Goal: Task Accomplishment & Management: Manage account settings

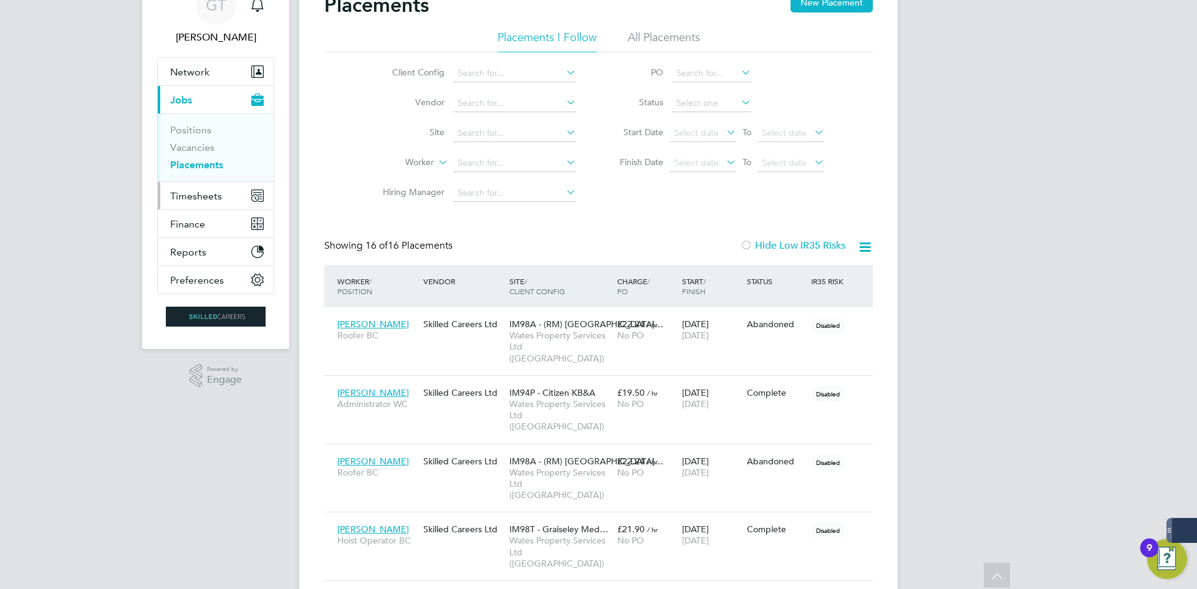
click at [212, 199] on span "Timesheets" at bounding box center [196, 196] width 52 height 12
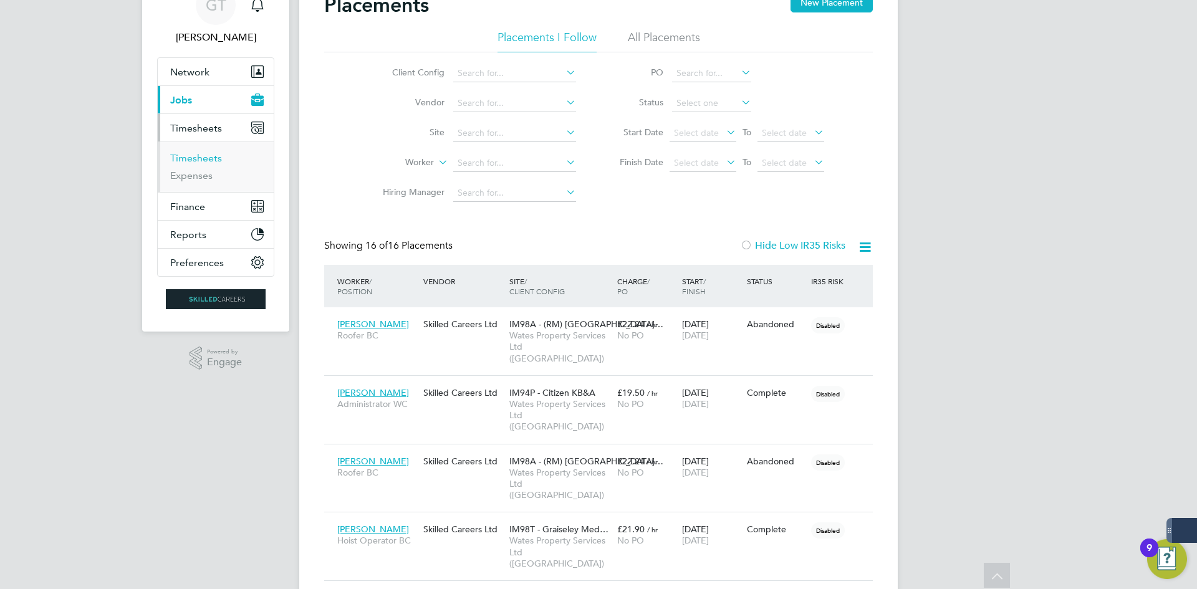
click at [199, 160] on link "Timesheets" at bounding box center [196, 158] width 52 height 12
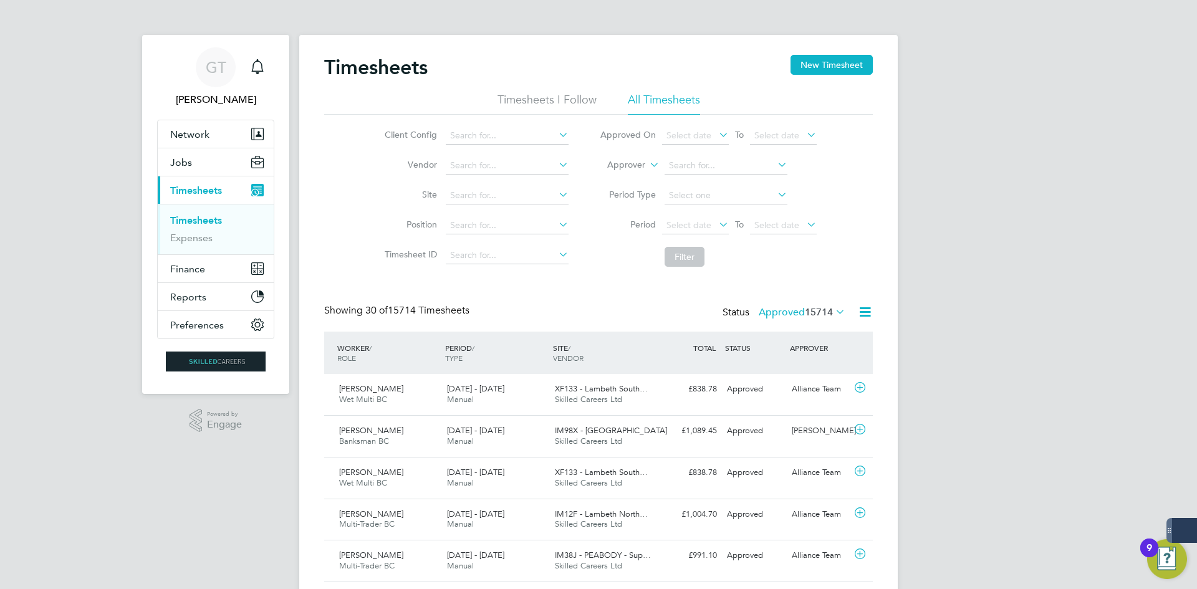
click at [697, 154] on li "Approver" at bounding box center [708, 166] width 248 height 30
click at [694, 161] on input at bounding box center [725, 165] width 123 height 17
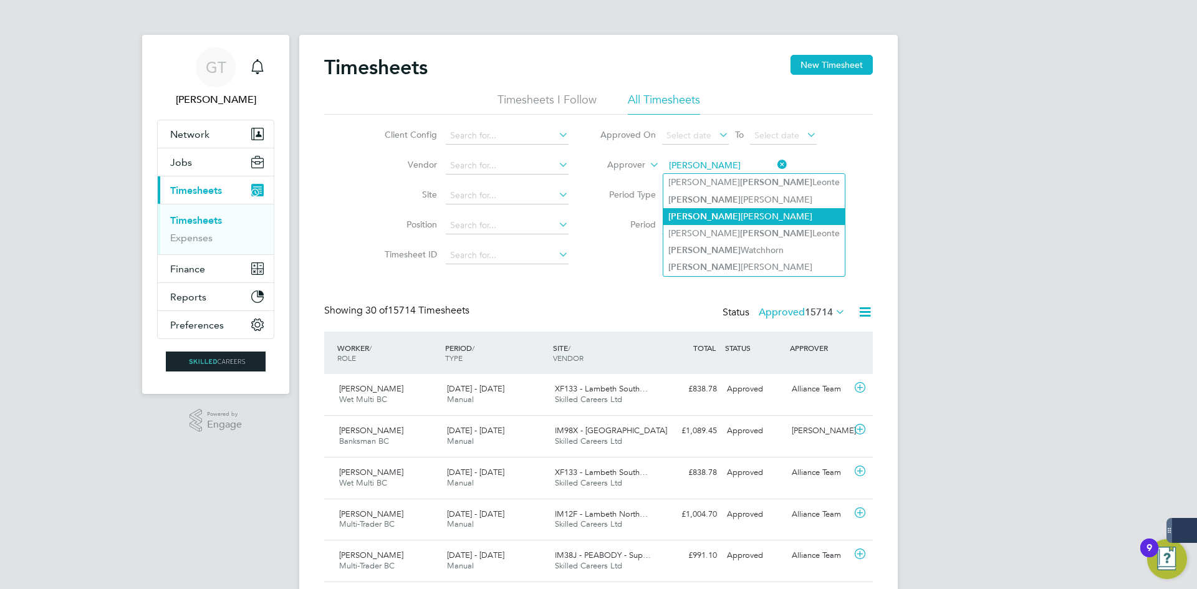
type input "[PERSON_NAME]"
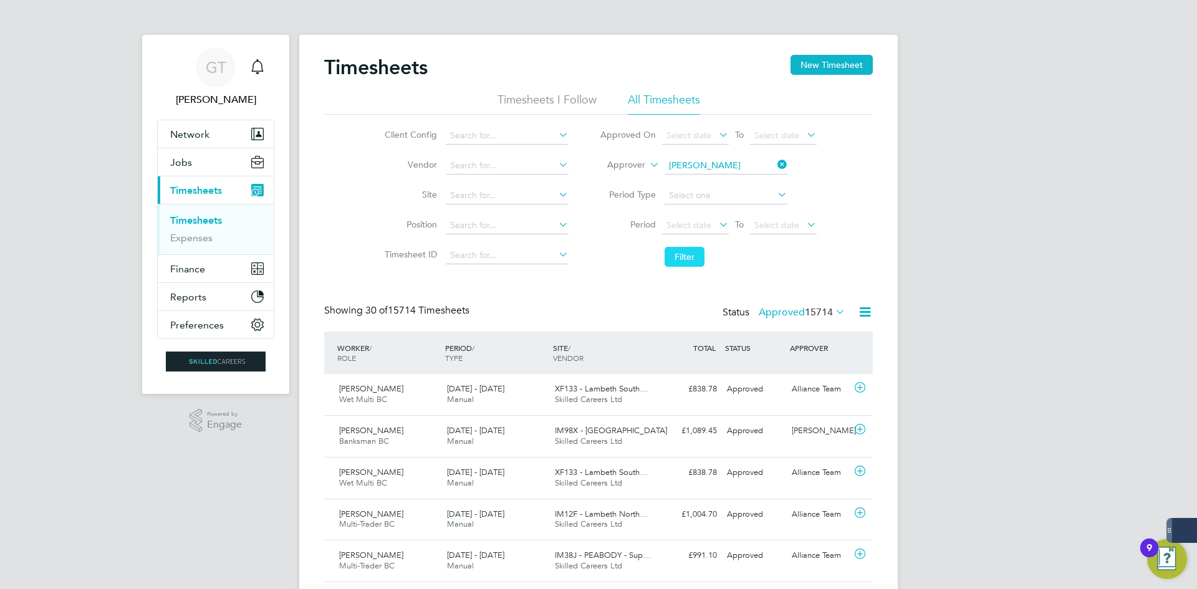
click at [700, 254] on button "Filter" at bounding box center [684, 257] width 40 height 20
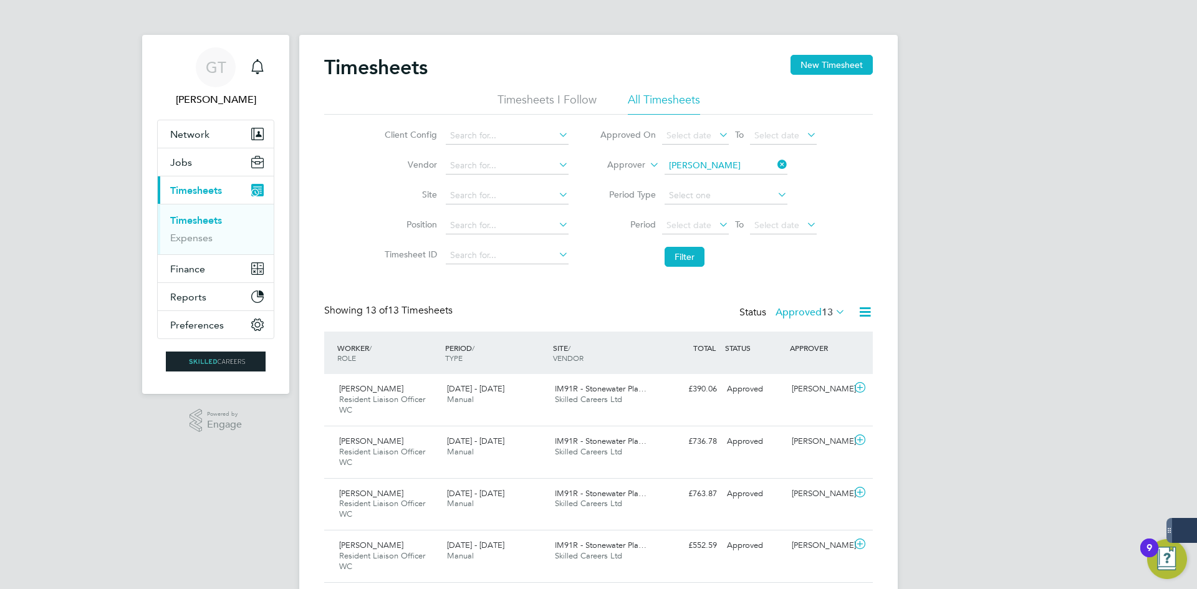
click at [775, 168] on icon at bounding box center [775, 164] width 0 height 17
click at [750, 155] on li "Approver" at bounding box center [708, 166] width 248 height 30
click at [746, 160] on input at bounding box center [725, 165] width 123 height 17
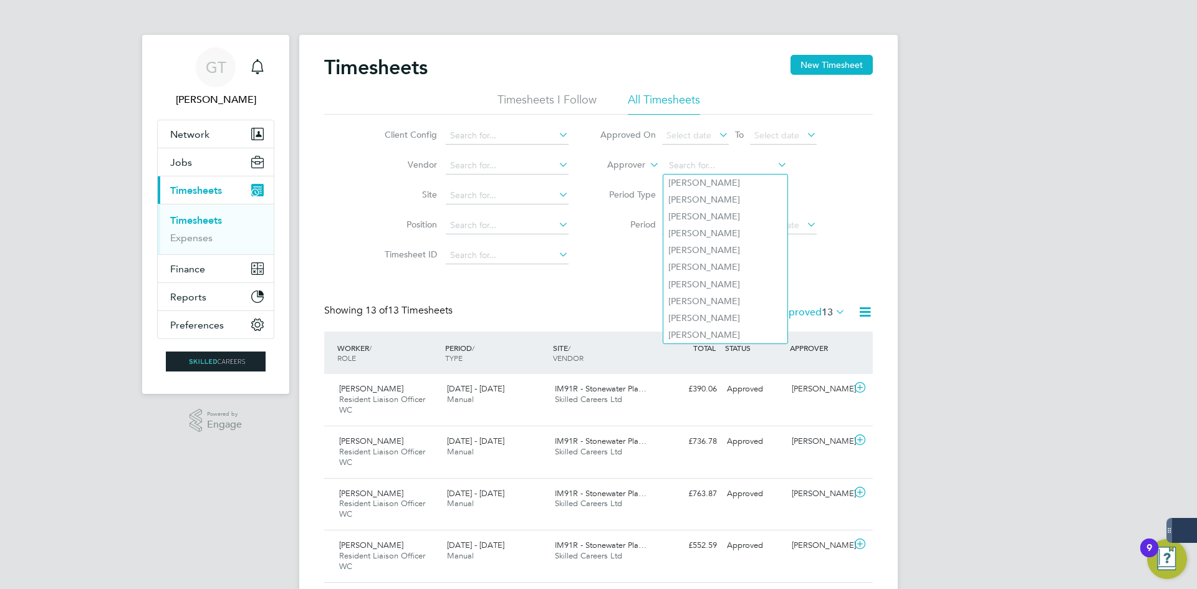
type input "a"
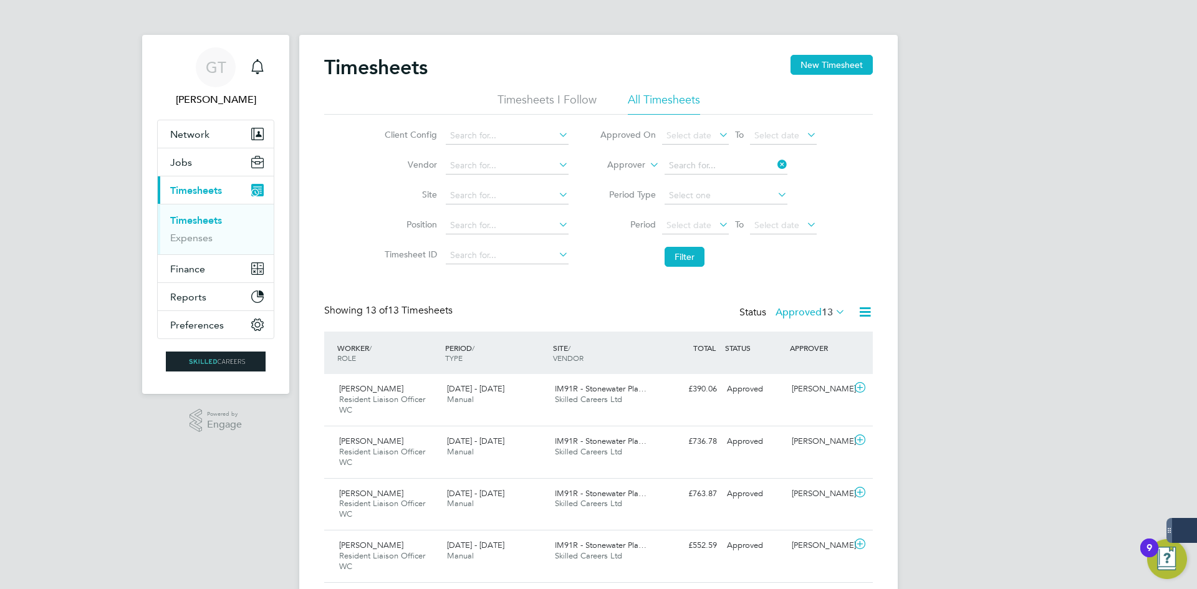
click at [828, 183] on li "Period Type" at bounding box center [708, 196] width 248 height 30
click at [686, 162] on input at bounding box center [725, 165] width 123 height 17
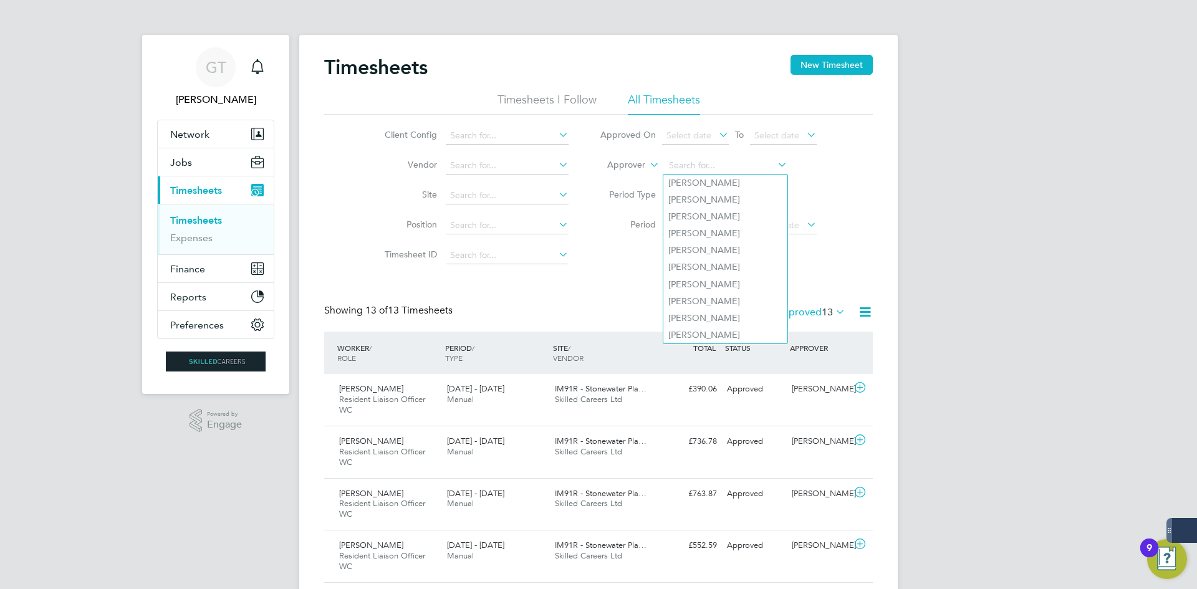
type input "s"
click at [842, 161] on div "Client Config Vendor Site Position Timesheet ID Approved On Select date To Sele…" at bounding box center [598, 194] width 548 height 158
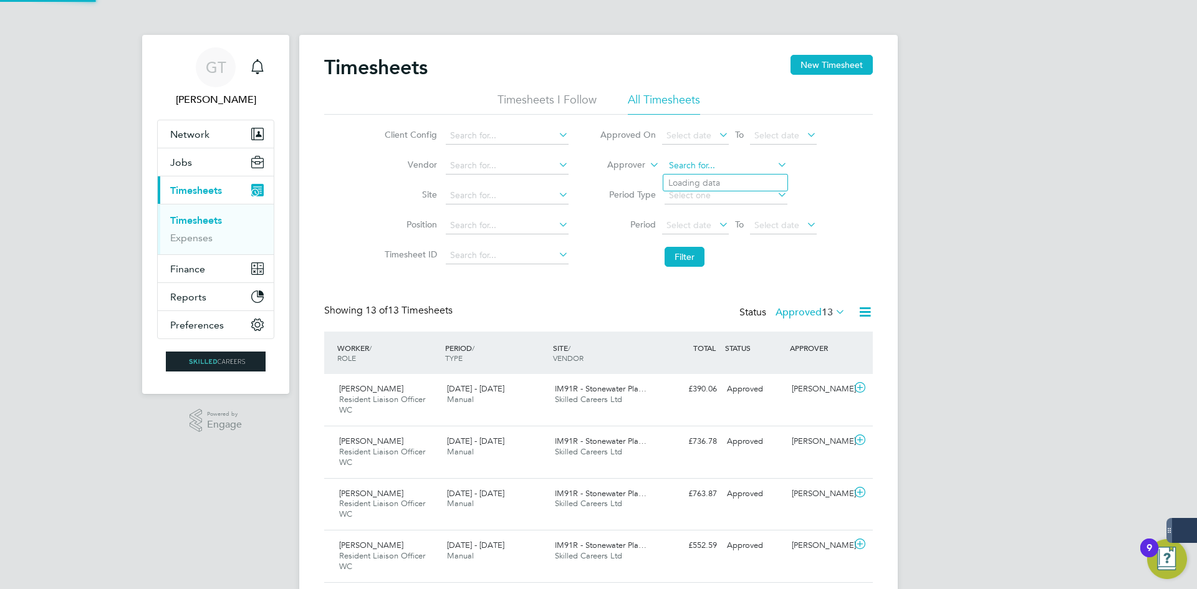
click at [679, 163] on input at bounding box center [725, 165] width 123 height 17
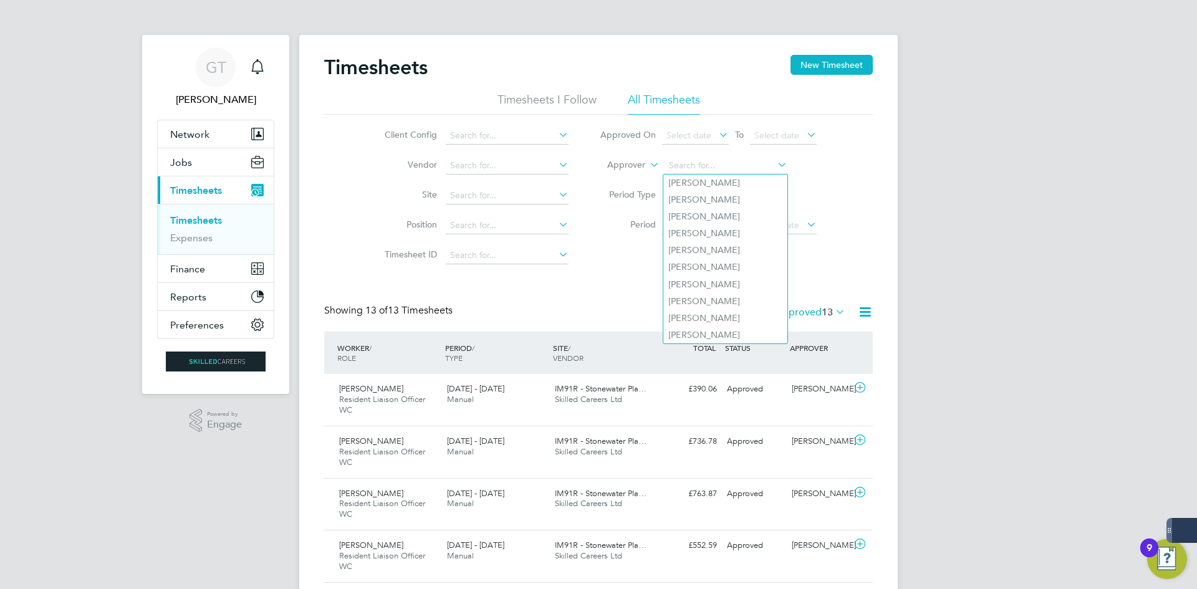
click at [641, 283] on div "Timesheets New Timesheet Timesheets I Follow All Timesheets Client Config Vendo…" at bounding box center [598, 553] width 548 height 997
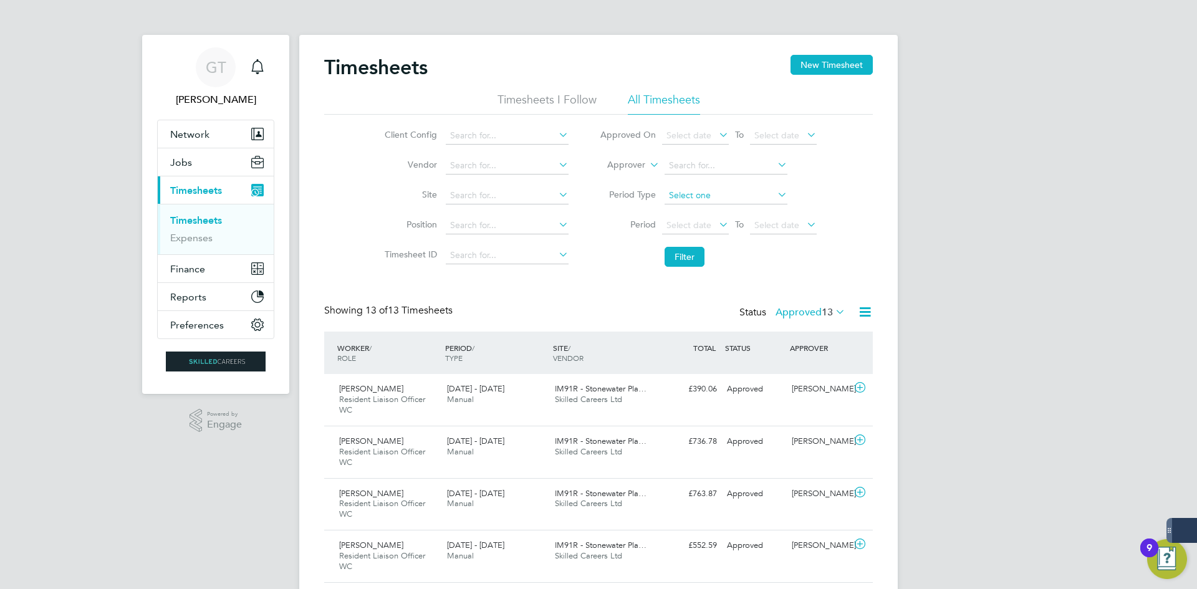
click at [697, 191] on input at bounding box center [725, 195] width 123 height 17
click at [697, 192] on input at bounding box center [725, 195] width 123 height 17
click at [714, 171] on input at bounding box center [725, 165] width 123 height 17
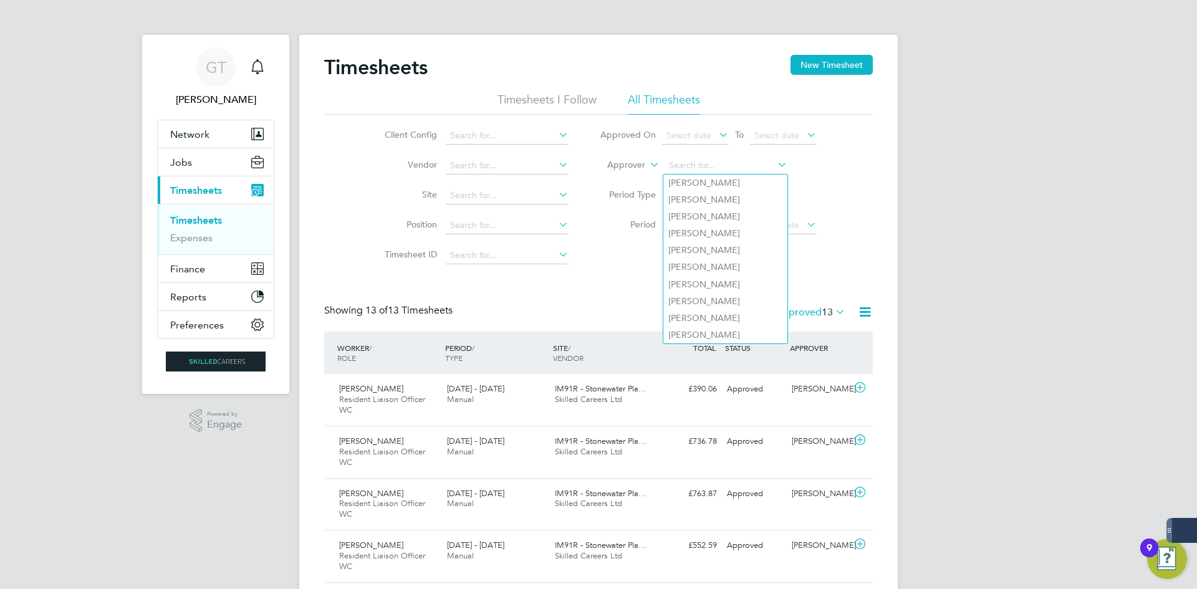
click at [618, 249] on li "Filter" at bounding box center [708, 257] width 248 height 32
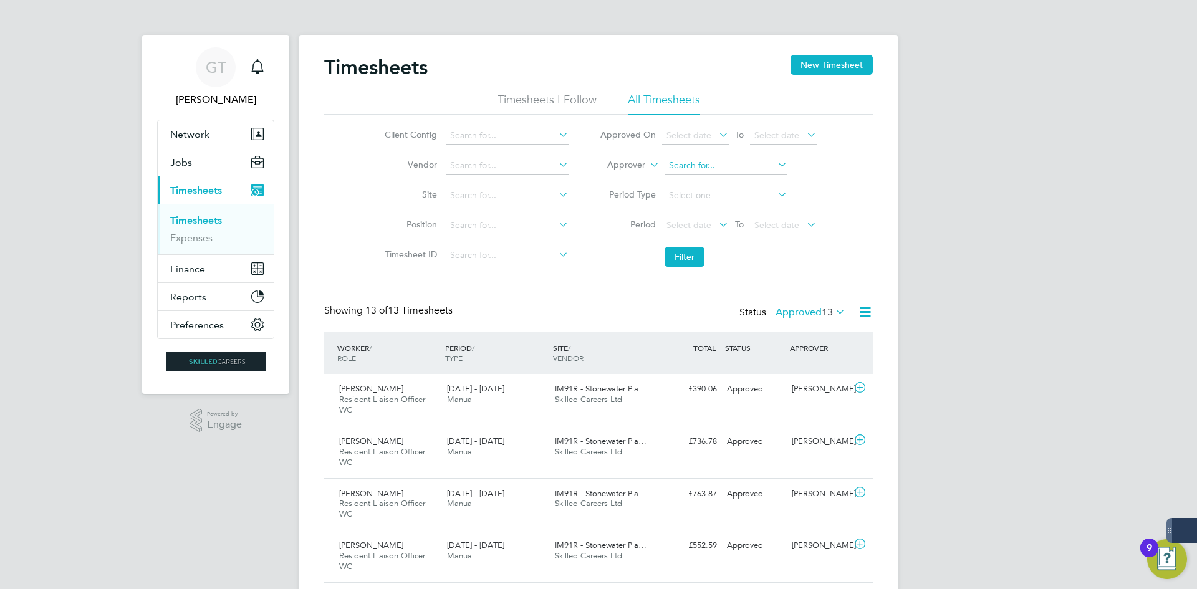
click at [692, 168] on input at bounding box center [725, 165] width 123 height 17
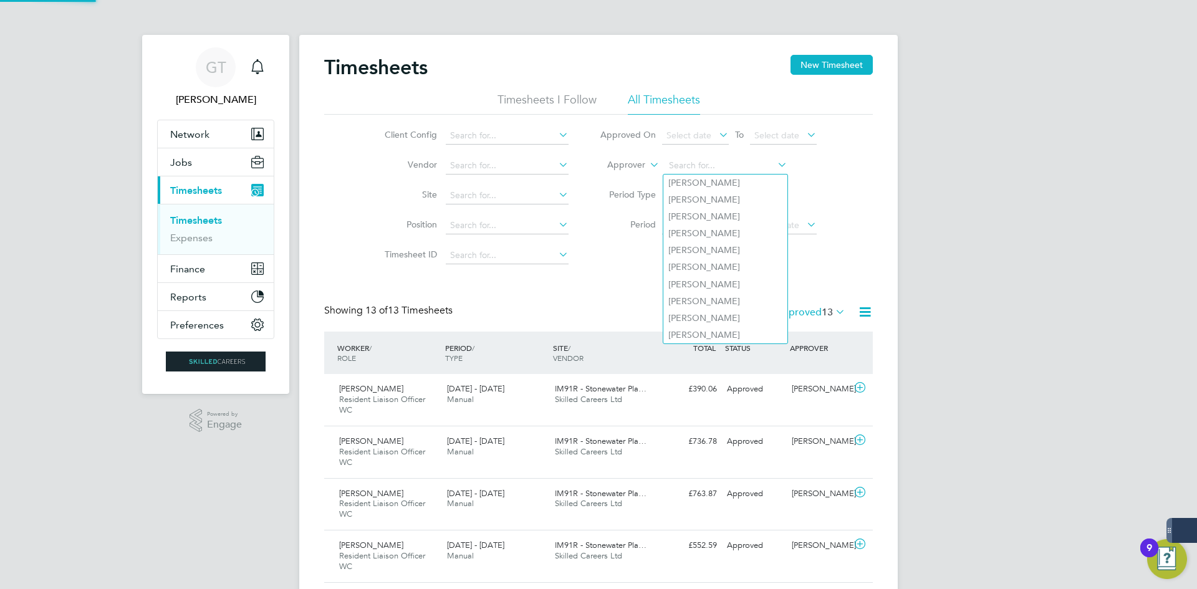
click at [575, 92] on li "Timesheets I Follow" at bounding box center [546, 103] width 99 height 22
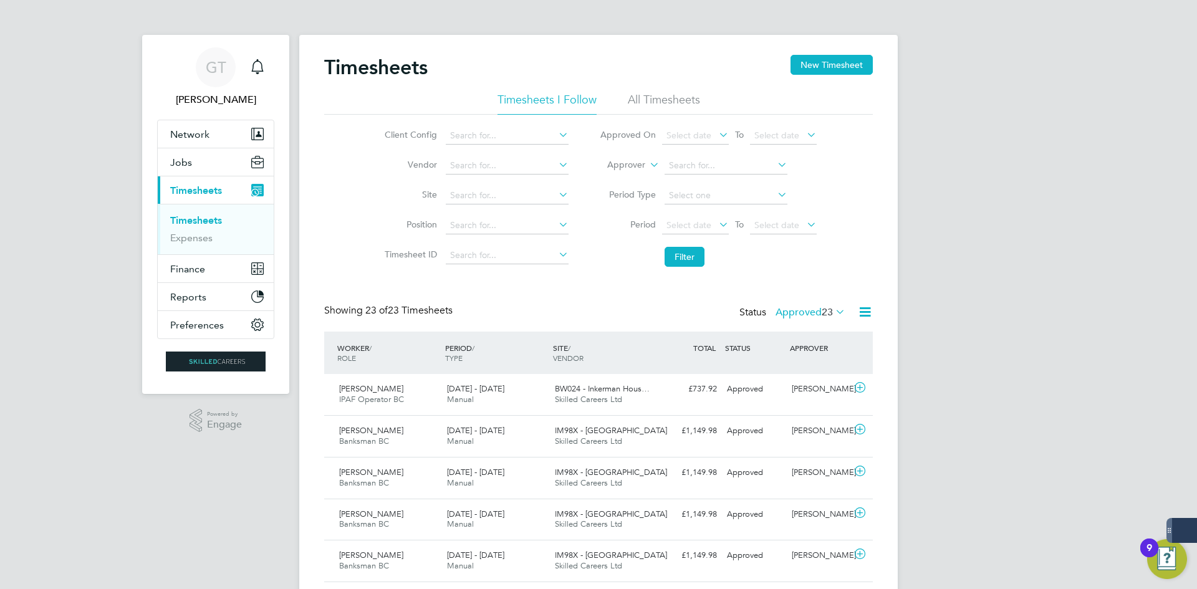
scroll to position [32, 108]
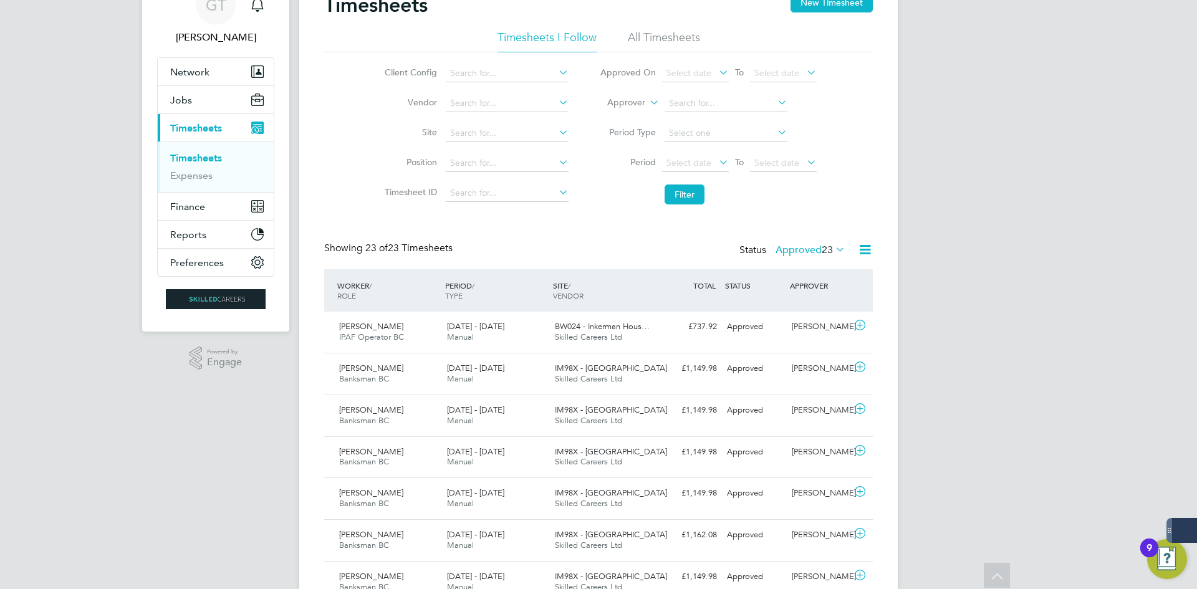
click at [805, 257] on div "Status Approved 23" at bounding box center [793, 250] width 108 height 17
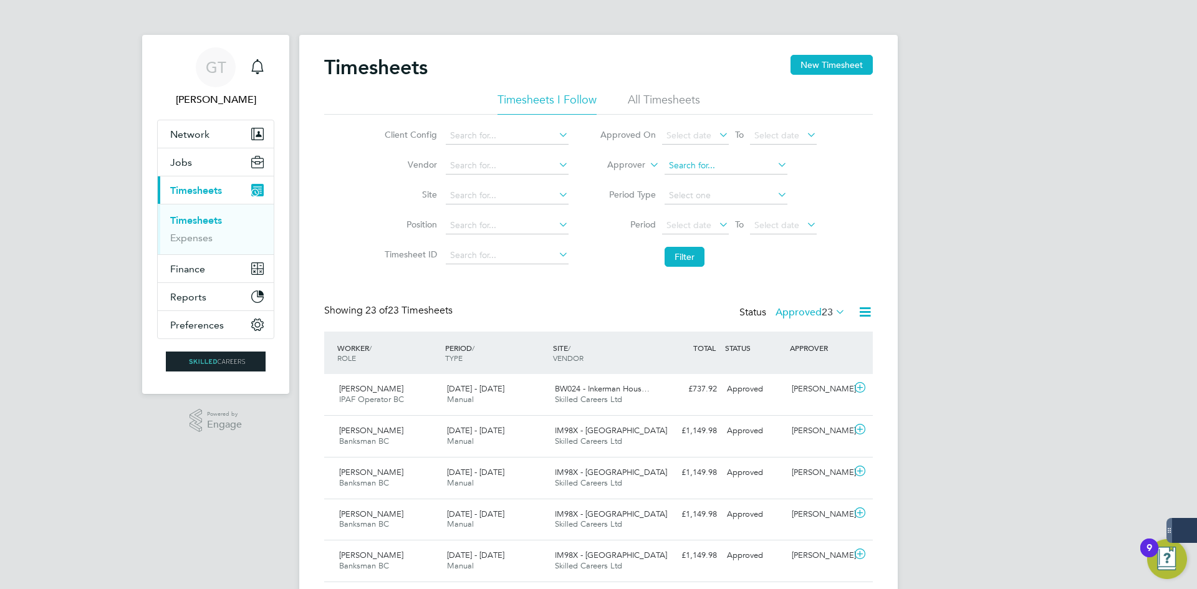
click at [677, 158] on input at bounding box center [725, 165] width 123 height 17
click at [690, 189] on li "[PERSON_NAME]" at bounding box center [741, 183] width 157 height 17
type input "[PERSON_NAME]"
click at [690, 257] on button "Filter" at bounding box center [684, 257] width 40 height 20
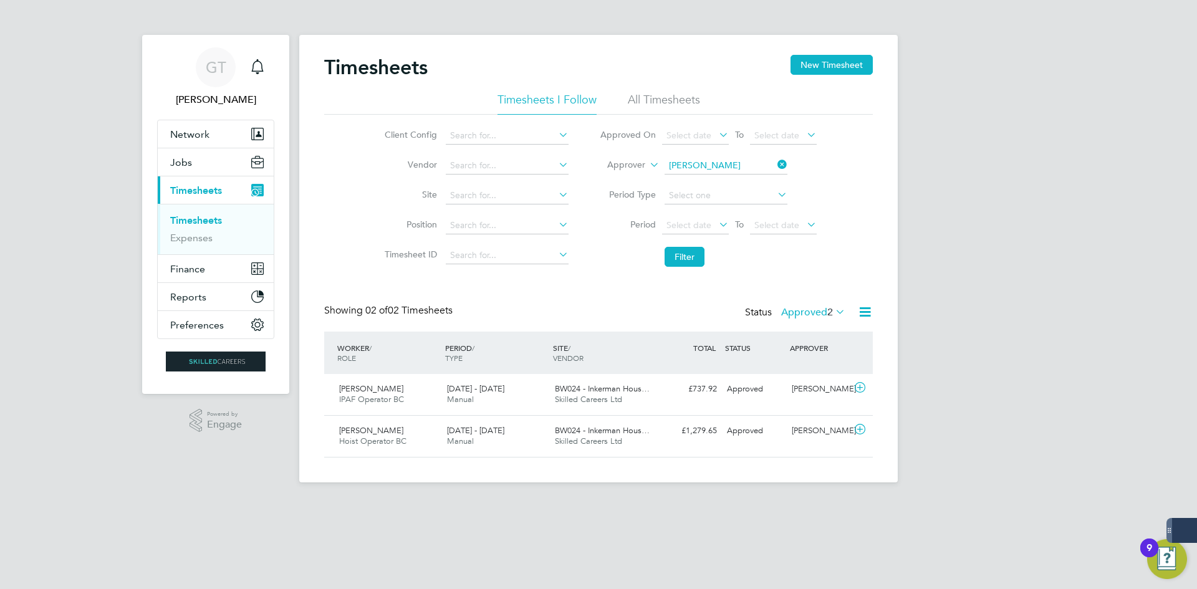
click at [793, 304] on div "Status Approved 2" at bounding box center [796, 312] width 103 height 17
click at [793, 305] on div "Status Approved 2" at bounding box center [796, 312] width 103 height 17
click at [797, 312] on label "Approved 2" at bounding box center [813, 312] width 64 height 12
click at [649, 316] on div "Showing 02 of 02 Timesheets Status Approved 2" at bounding box center [598, 317] width 548 height 27
click at [522, 197] on input at bounding box center [507, 195] width 123 height 17
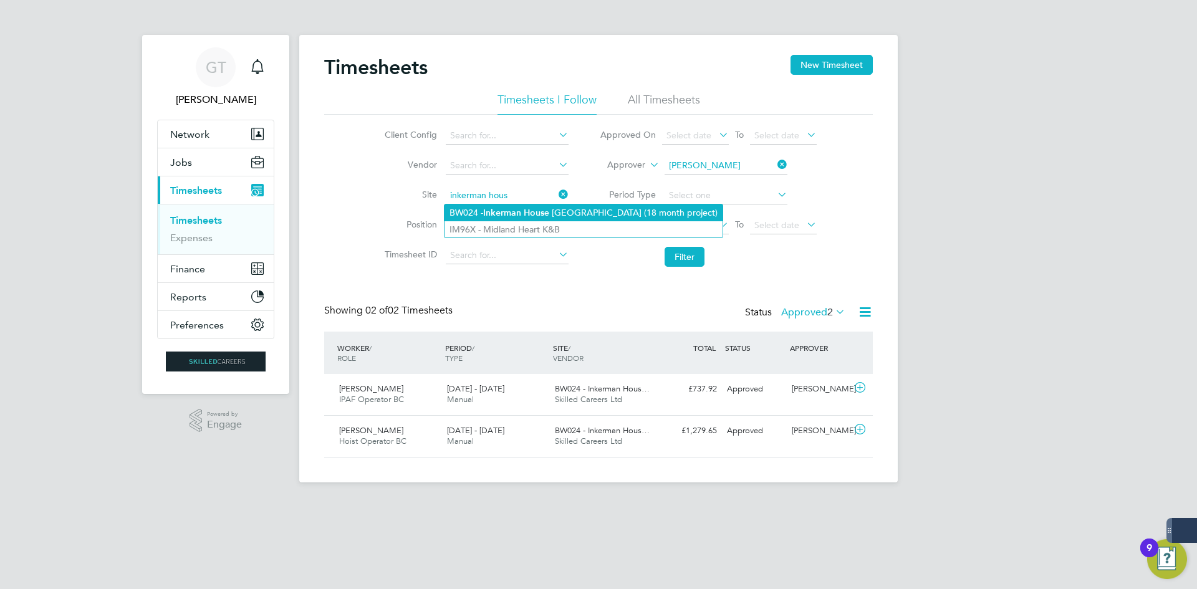
click at [517, 205] on li "BW024 - Inkerman Hous e [GEOGRAPHIC_DATA] (18 month project)" at bounding box center [583, 212] width 278 height 17
type input "BW024 - [GEOGRAPHIC_DATA] (18 month project)"
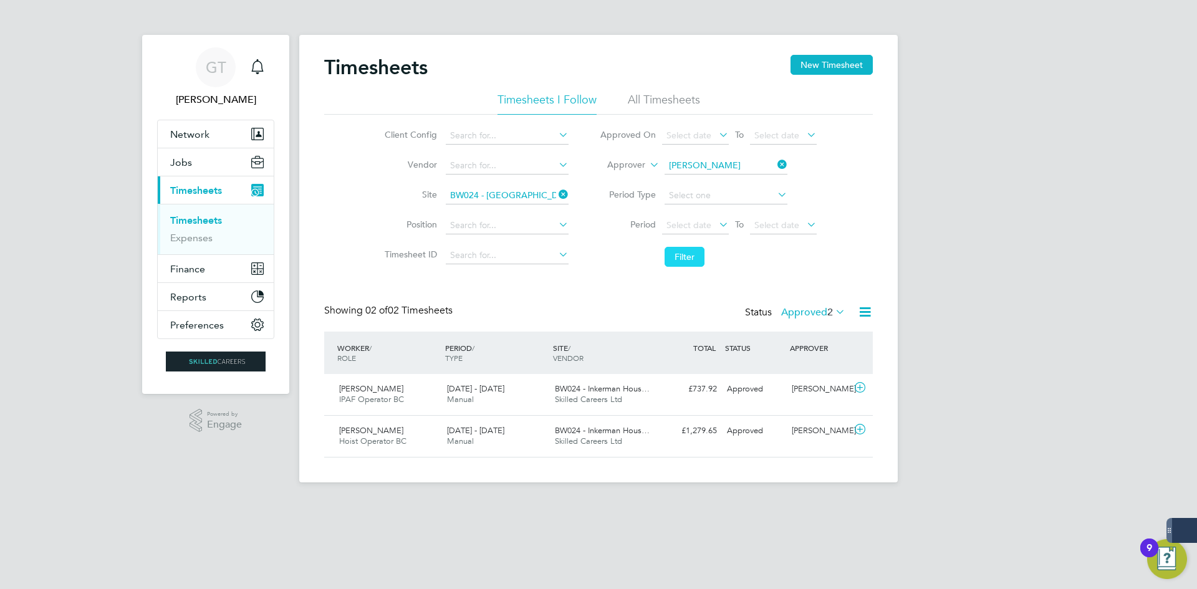
click at [696, 254] on button "Filter" at bounding box center [684, 257] width 40 height 20
click at [775, 165] on icon at bounding box center [775, 164] width 0 height 17
click at [827, 311] on span "2" at bounding box center [830, 312] width 6 height 12
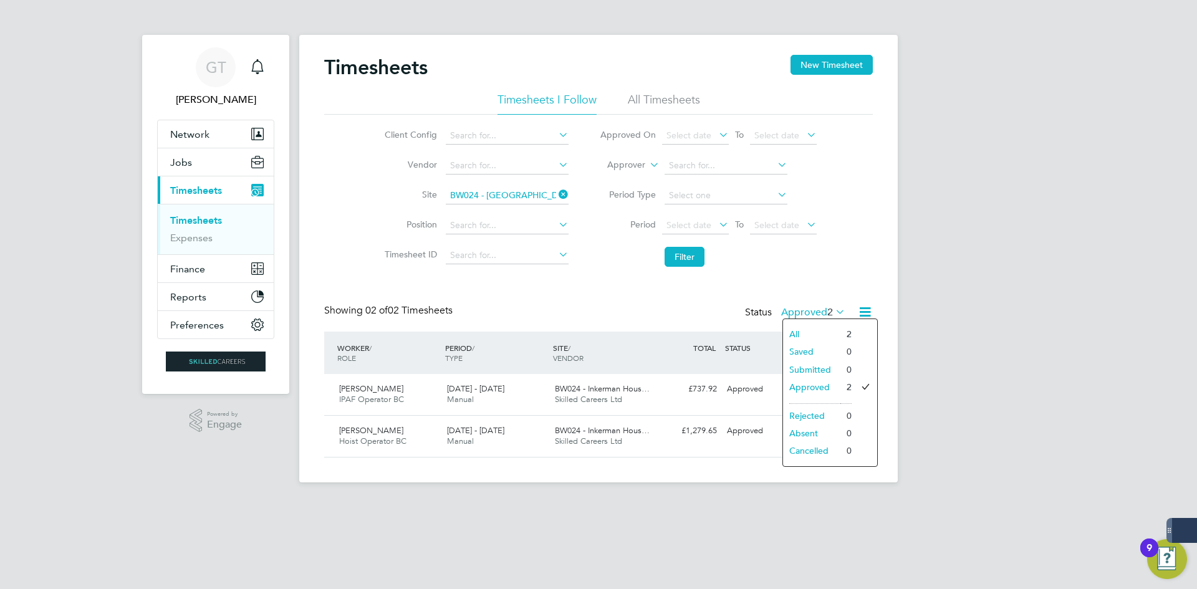
click at [800, 335] on li "All" at bounding box center [811, 333] width 57 height 17
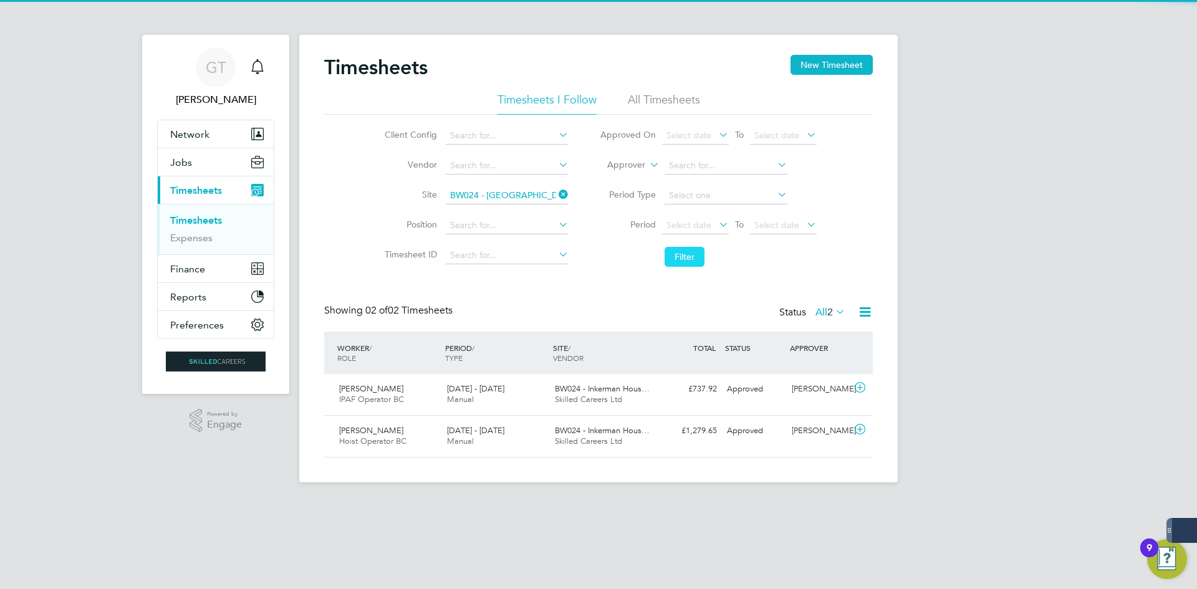
click at [691, 259] on button "Filter" at bounding box center [684, 257] width 40 height 20
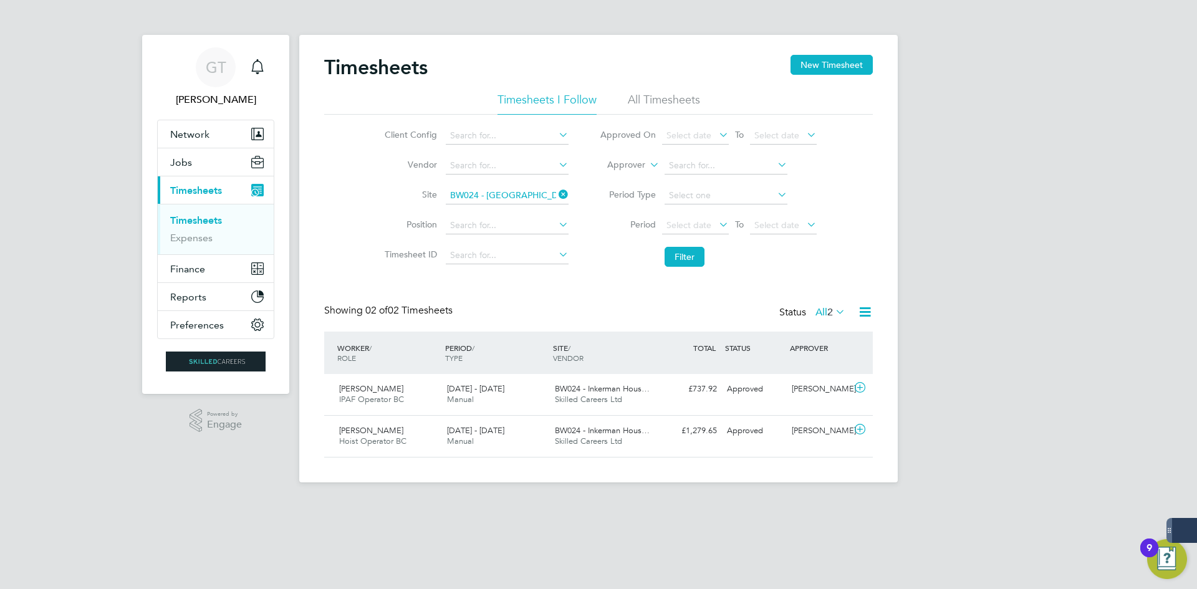
click at [636, 493] on app-footer at bounding box center [598, 492] width 598 height 20
click at [827, 315] on span "2" at bounding box center [830, 312] width 6 height 12
click at [618, 316] on div "Showing 02 of 02 Timesheets Status All 2" at bounding box center [598, 317] width 548 height 27
click at [679, 95] on li "All Timesheets" at bounding box center [664, 103] width 72 height 22
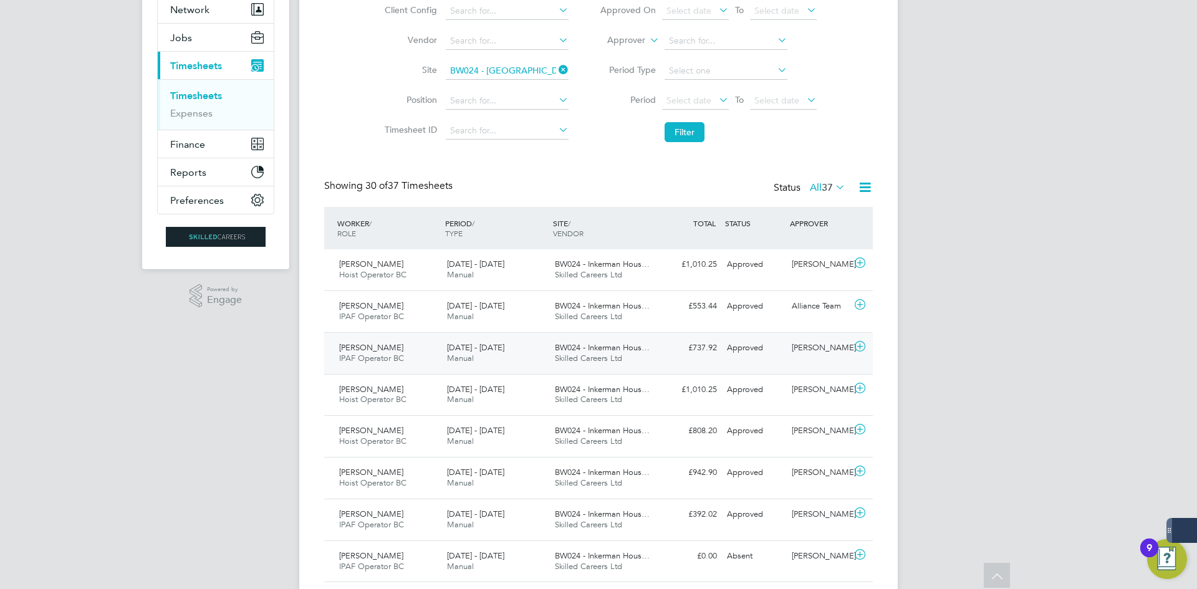
click at [665, 345] on div "£737.92 Approved" at bounding box center [689, 348] width 65 height 21
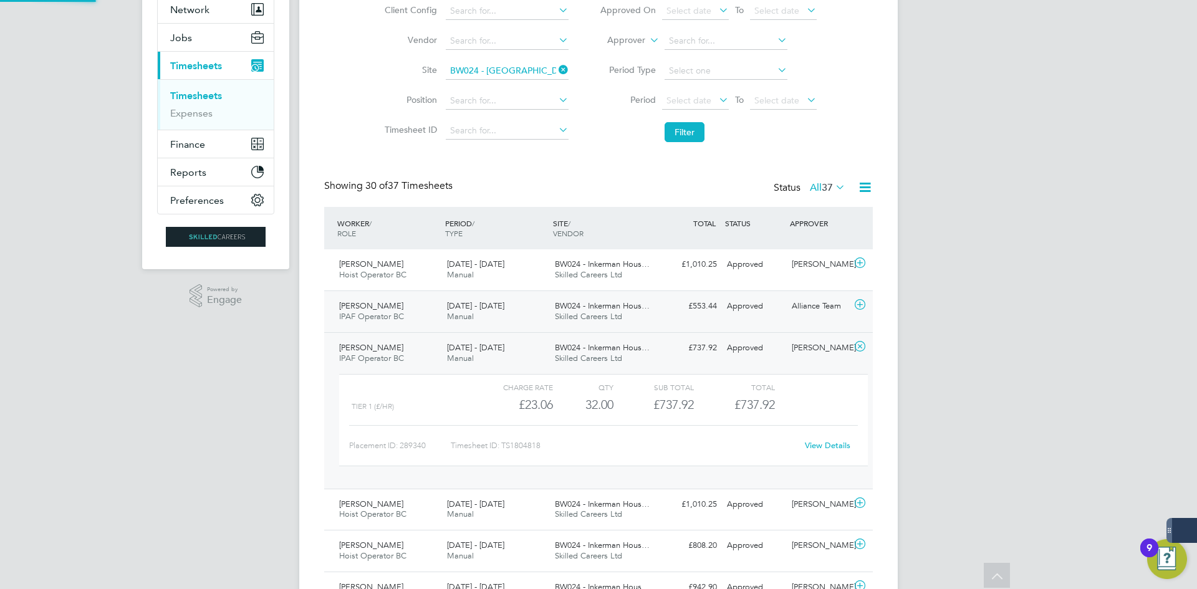
click at [673, 310] on div "£553.44 Approved" at bounding box center [689, 306] width 65 height 21
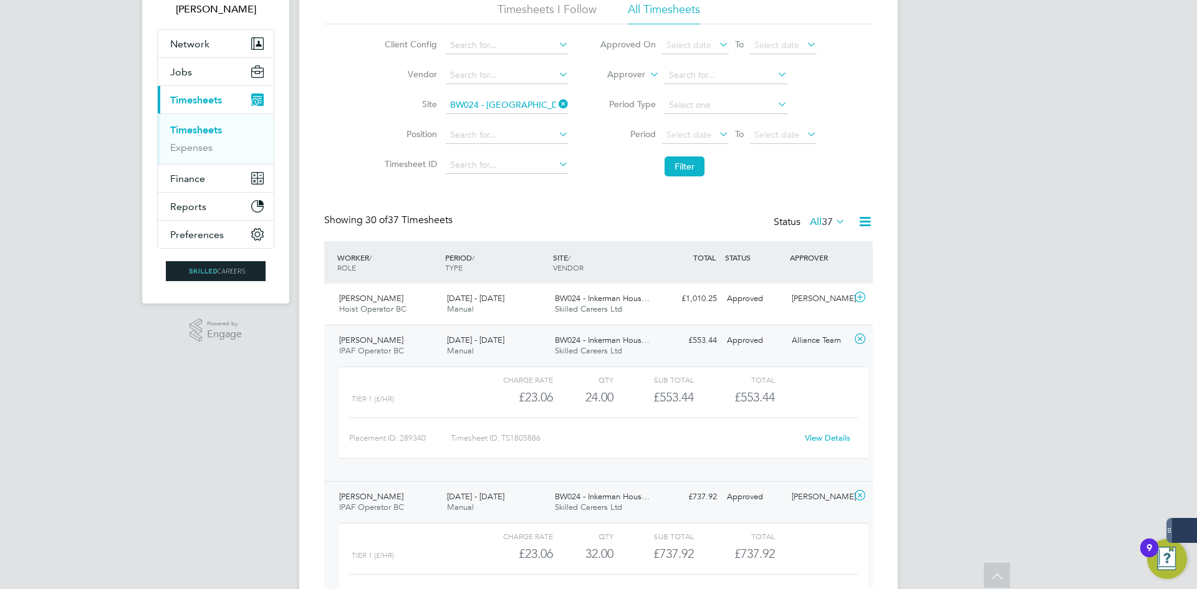
scroll to position [52, 0]
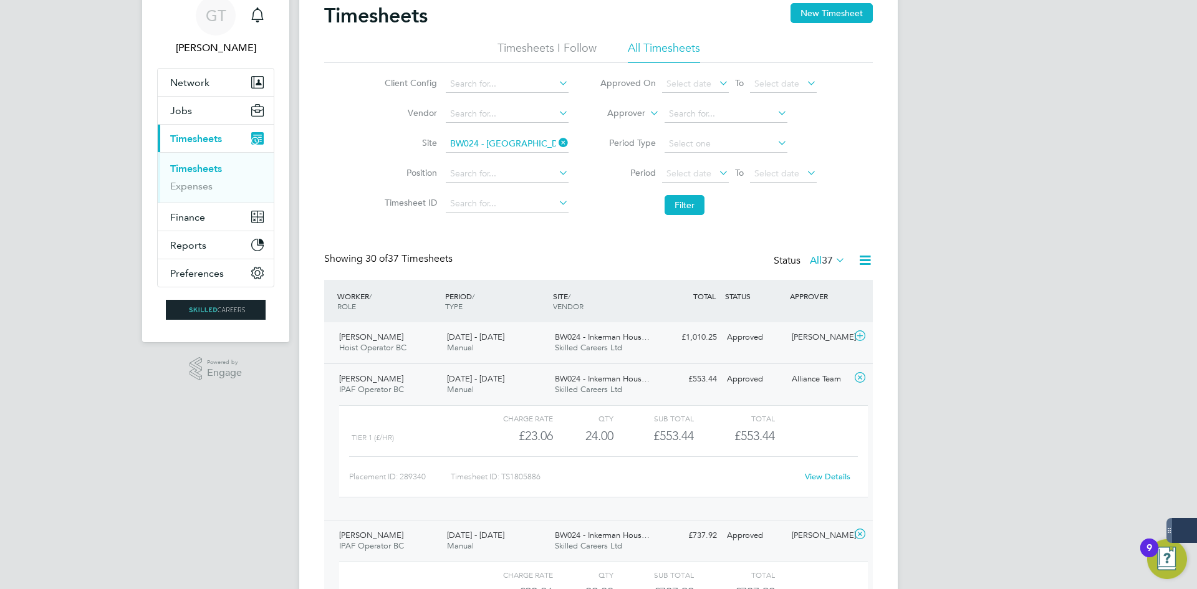
click at [747, 339] on div "Approved" at bounding box center [754, 337] width 65 height 21
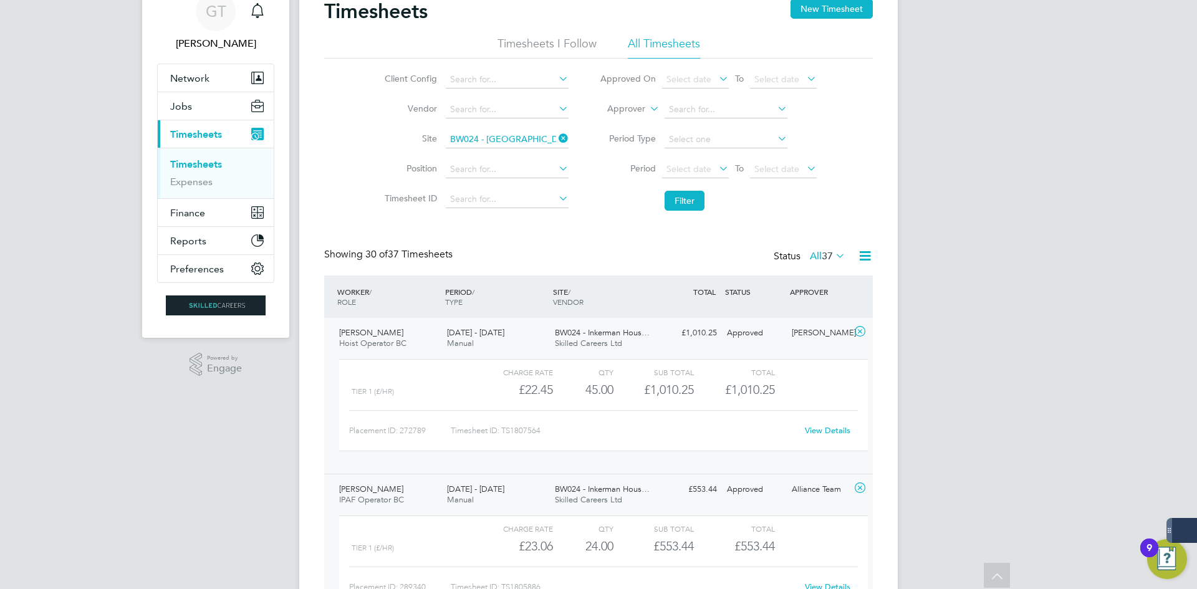
scroll to position [0, 0]
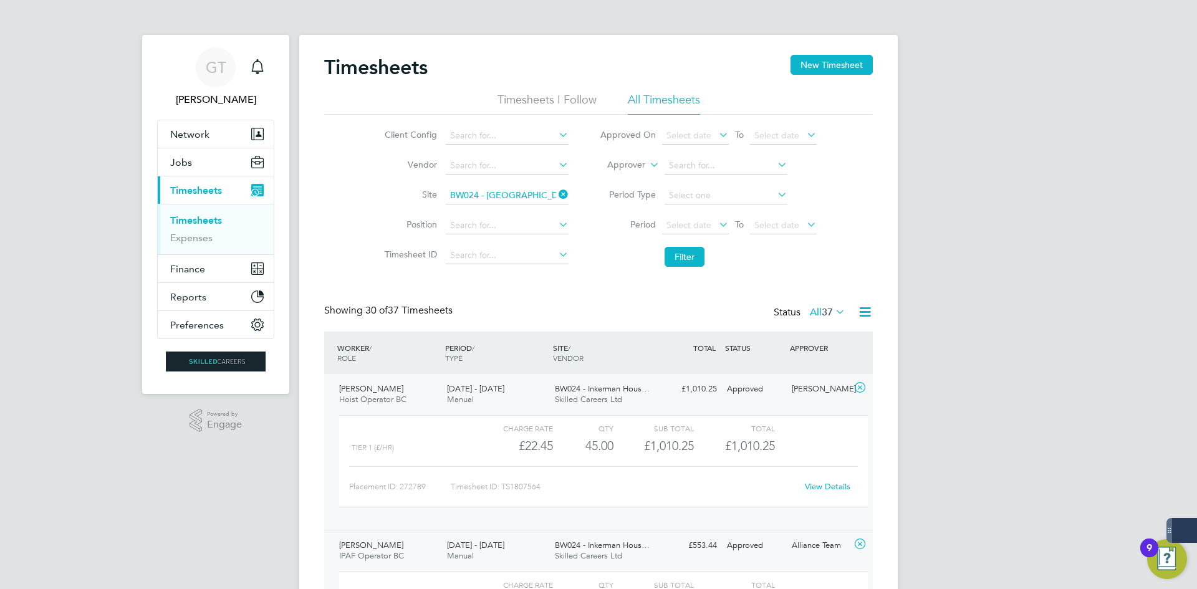
click at [556, 197] on icon at bounding box center [556, 194] width 0 height 17
click at [532, 197] on input at bounding box center [507, 195] width 123 height 17
click at [501, 212] on li "IM98X - Park [PERSON_NAME]" at bounding box center [506, 212] width 124 height 17
type input "IM98X - [GEOGRAPHIC_DATA]"
click at [697, 252] on button "Filter" at bounding box center [684, 257] width 40 height 20
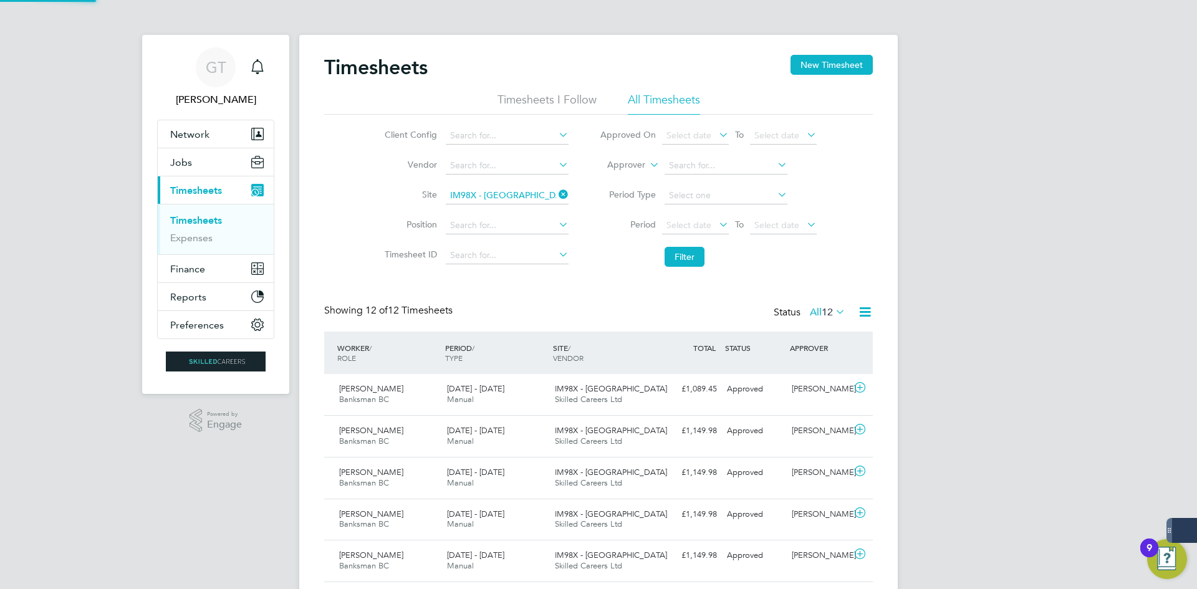
scroll to position [32, 108]
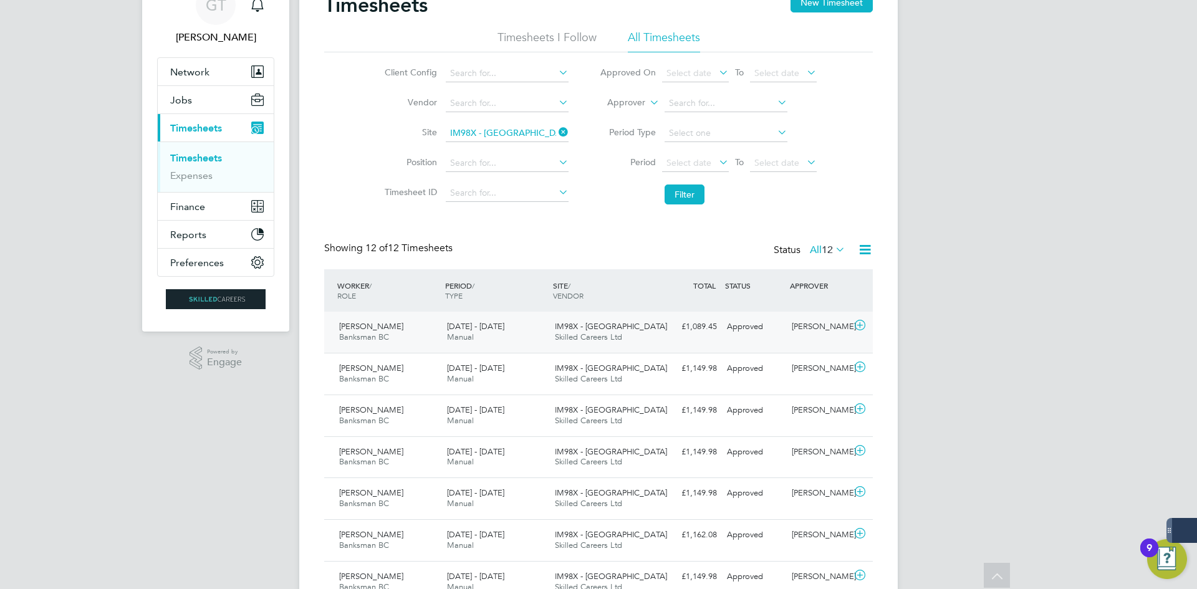
click at [668, 338] on div "[PERSON_NAME] Banksman BC [DATE] - [DATE] [DATE] - [DATE] Manual IM98X - [GEOGR…" at bounding box center [598, 332] width 548 height 41
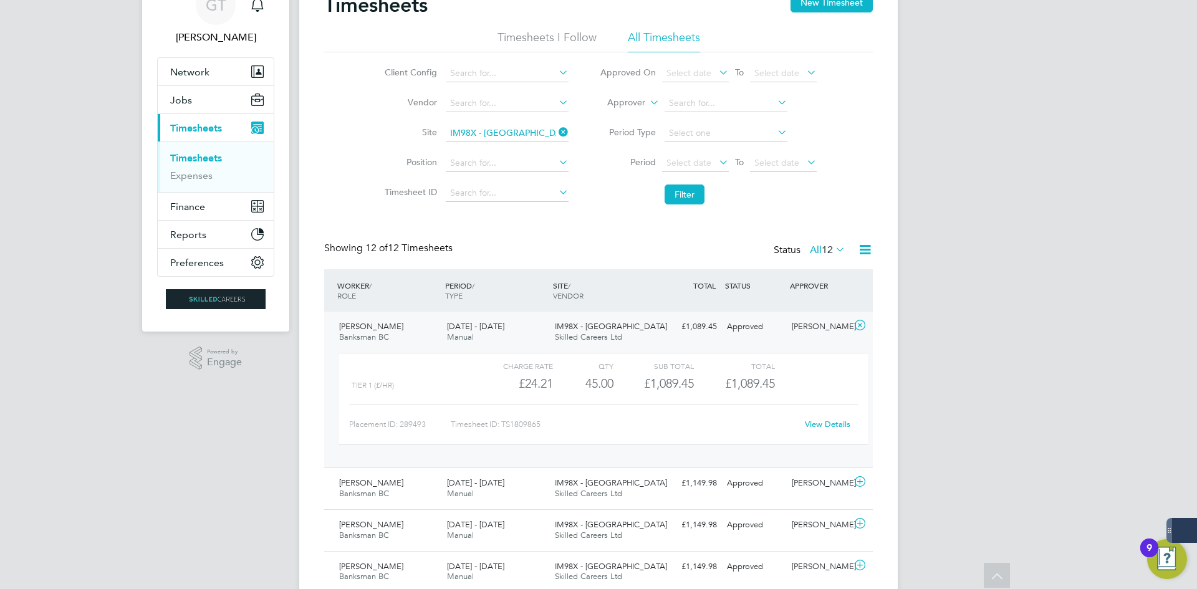
click at [1180, 436] on div "GT [PERSON_NAME] Notifications Applications: Network Team Members Businesses Si…" at bounding box center [598, 454] width 1197 height 1033
click at [971, 350] on div "GT [PERSON_NAME] Notifications Applications: Network Team Members Businesses Si…" at bounding box center [598, 454] width 1197 height 1033
click at [556, 135] on icon at bounding box center [556, 131] width 0 height 17
click at [537, 127] on input at bounding box center [507, 133] width 123 height 17
type input "k"
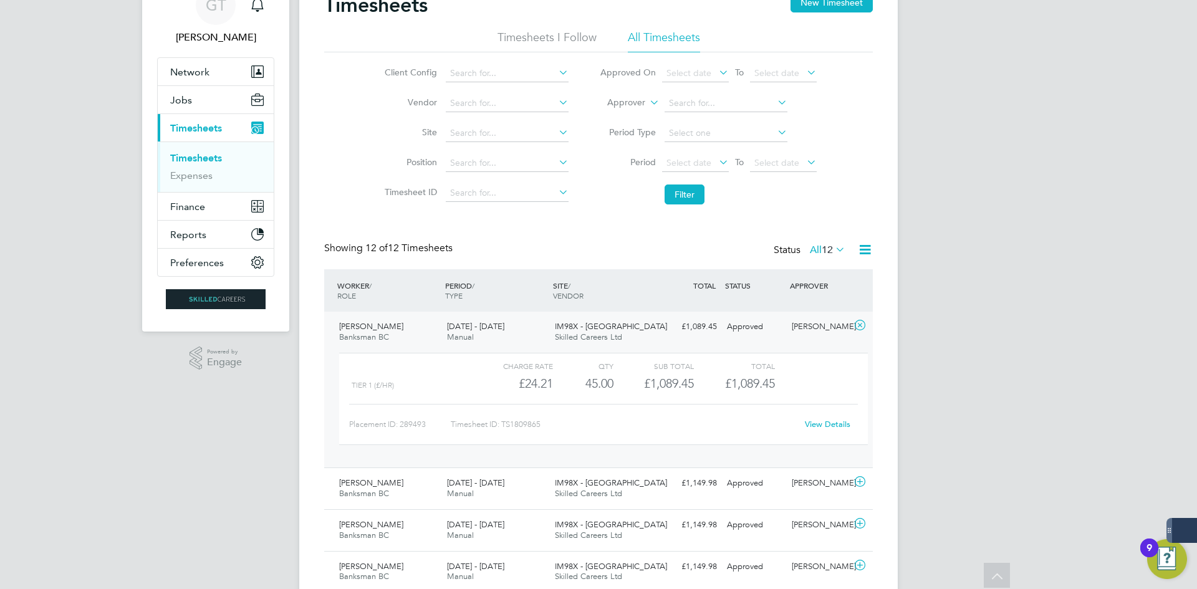
click at [601, 216] on div "Timesheets New Timesheet Timesheets I Follow All Timesheets Client Config Vendo…" at bounding box center [598, 460] width 548 height 934
click at [498, 39] on li "Timesheets I Follow" at bounding box center [546, 41] width 99 height 22
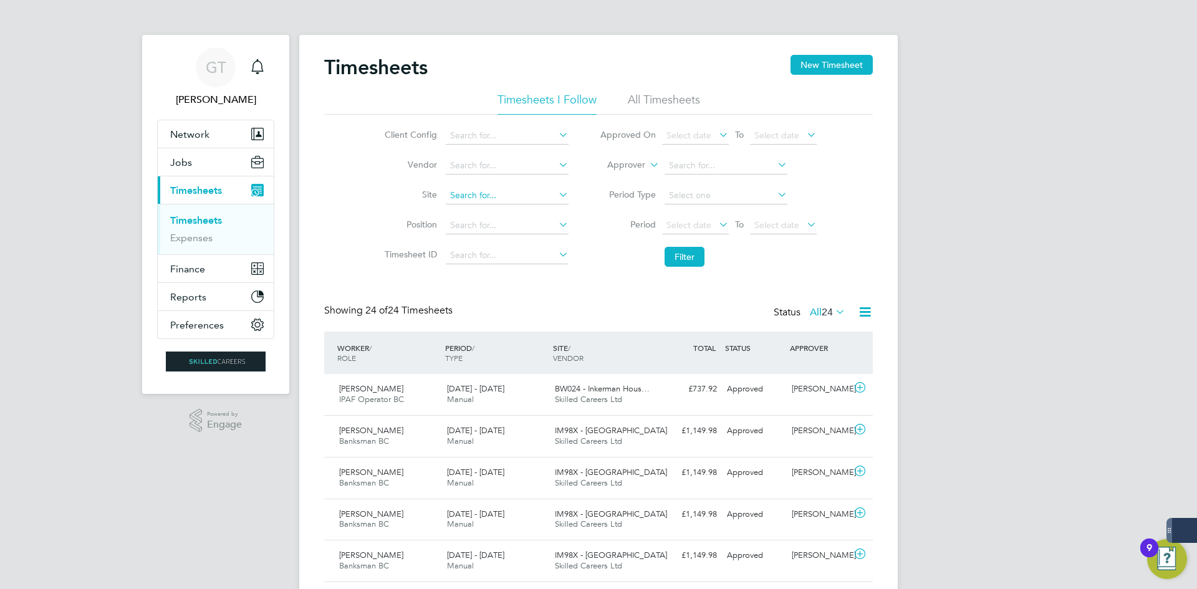
click at [505, 193] on input at bounding box center [507, 195] width 123 height 17
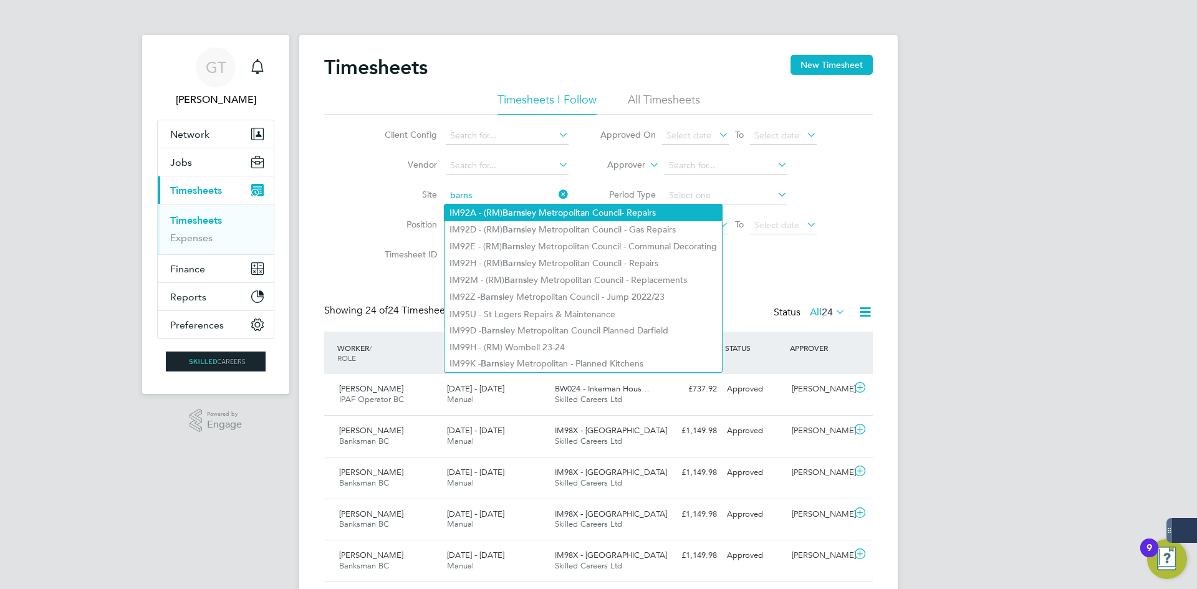
type input "IM92A - (RM) Barnsley Metropolitan Council- Repairs"
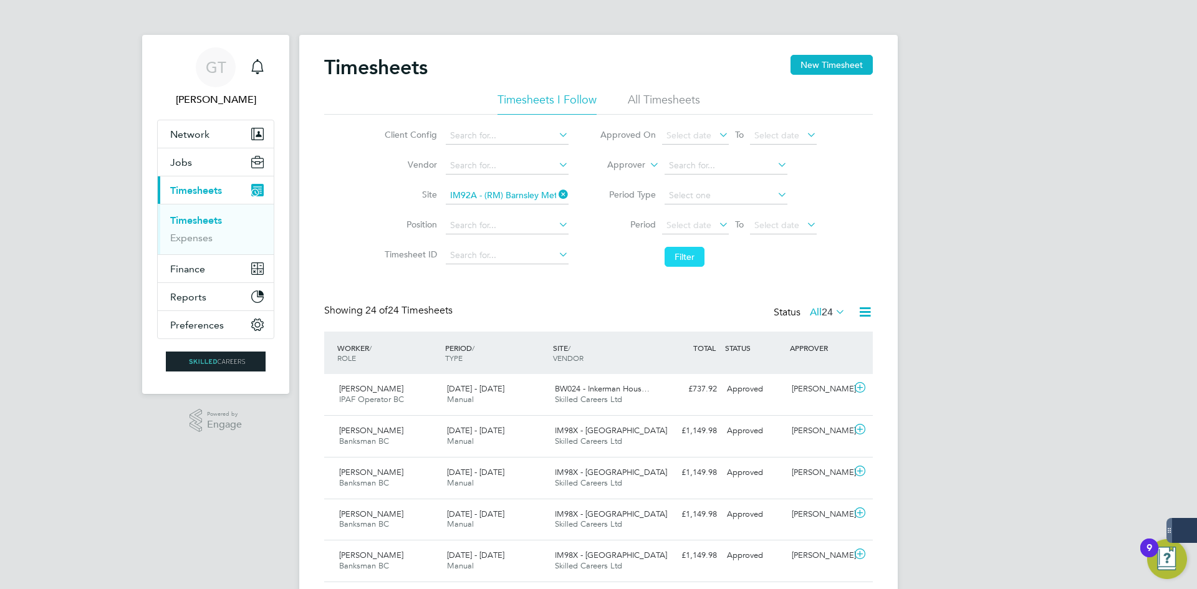
click at [702, 259] on button "Filter" at bounding box center [684, 257] width 40 height 20
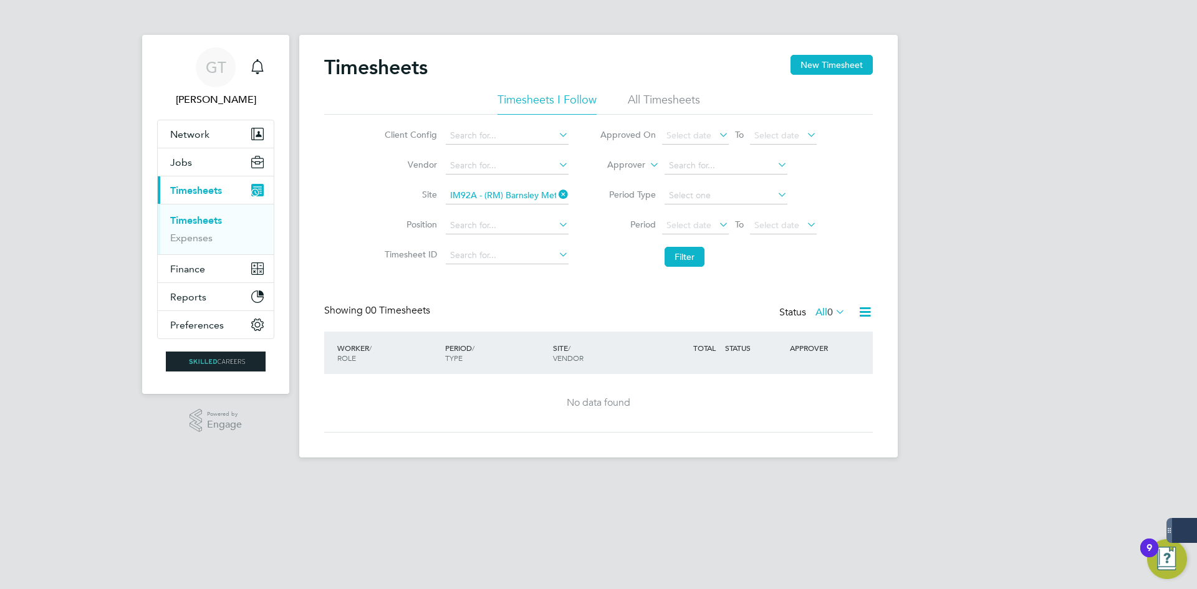
click at [556, 194] on icon at bounding box center [556, 194] width 0 height 17
click at [512, 195] on input at bounding box center [507, 195] width 123 height 17
click at [603, 262] on li "IM92H - (RM) Barnsley Metropolitan Council - Repairs" at bounding box center [581, 263] width 275 height 17
type input "IM92H - (RM) Barnsley Metropolitan Council - Repairs"
click at [671, 262] on button "Filter" at bounding box center [684, 257] width 40 height 20
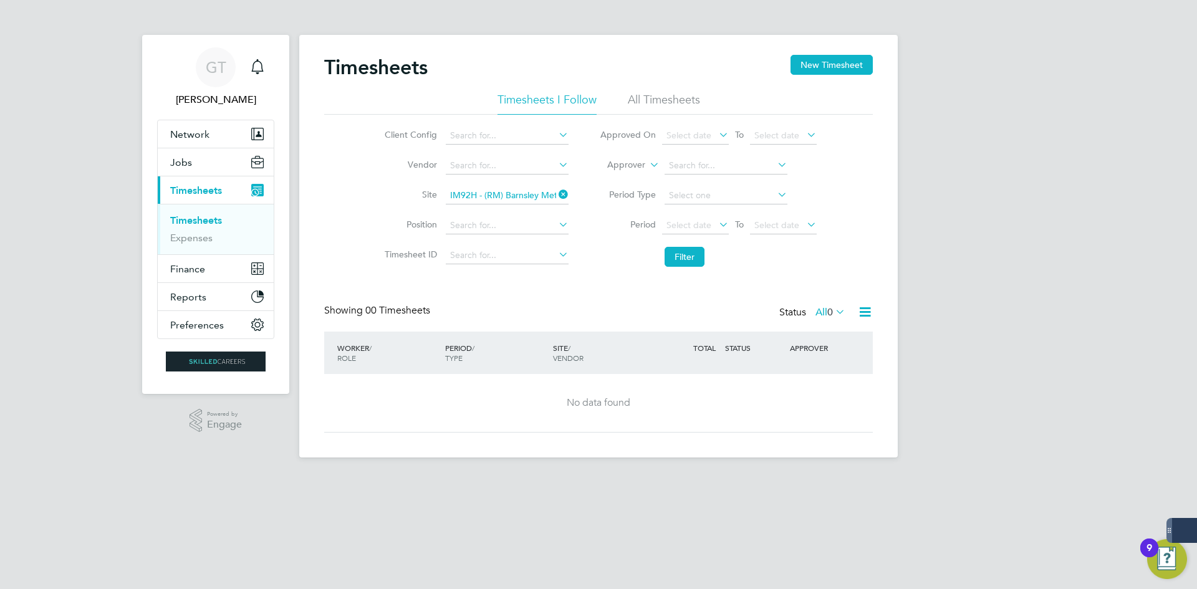
click at [556, 194] on icon at bounding box center [556, 194] width 0 height 17
click at [500, 198] on input at bounding box center [507, 195] width 123 height 17
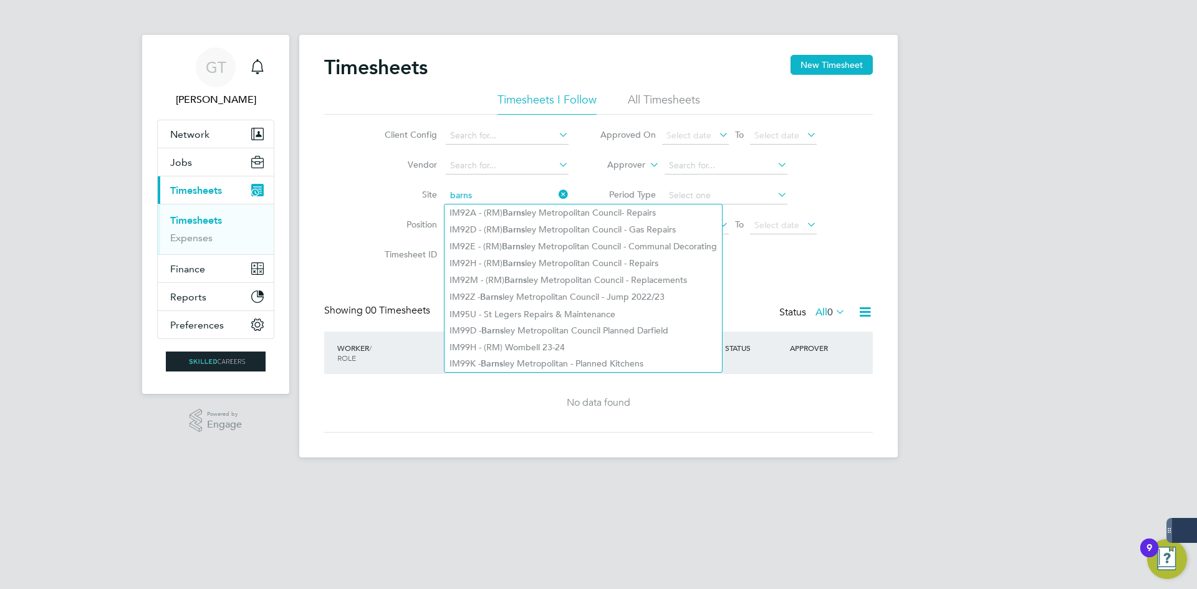
type input "barns"
click at [556, 194] on icon at bounding box center [556, 194] width 0 height 17
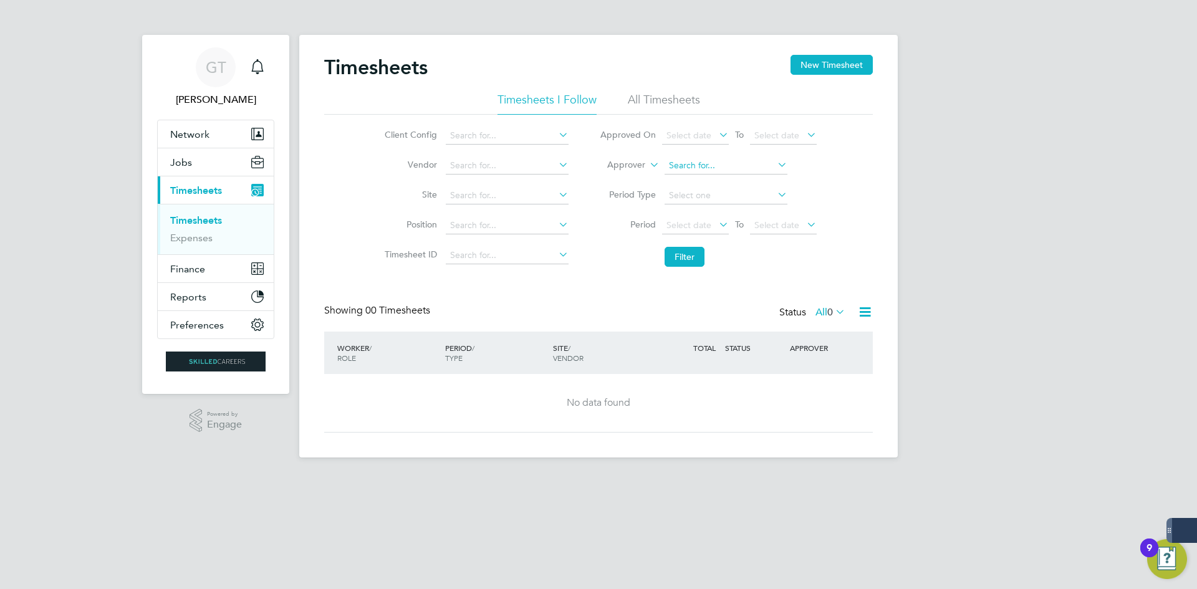
click at [701, 167] on input at bounding box center [725, 165] width 123 height 17
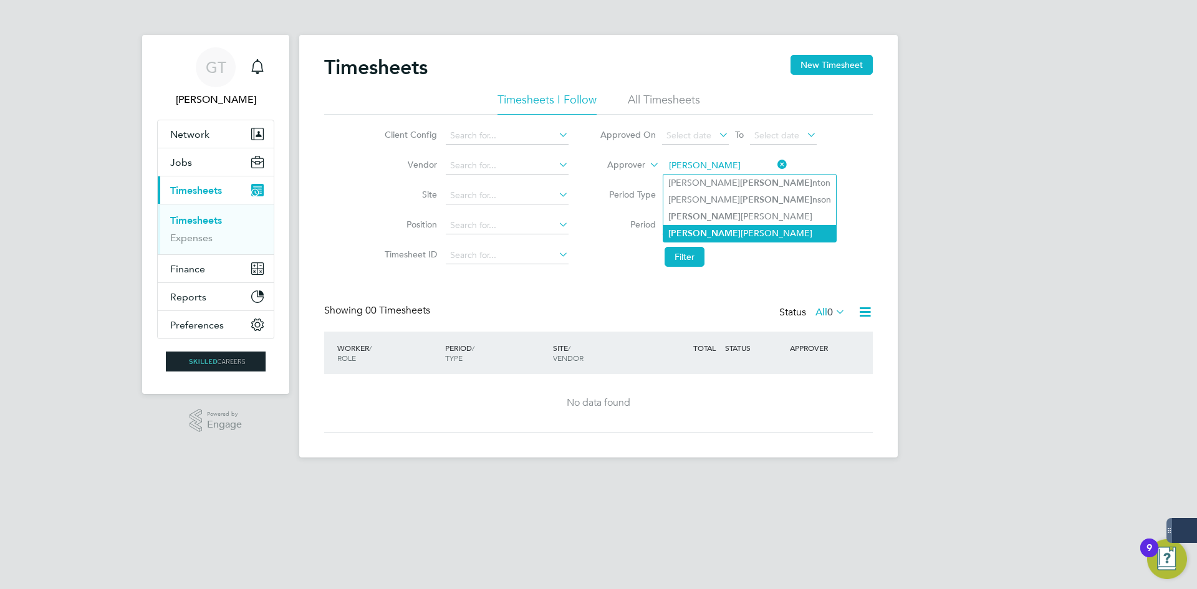
click at [738, 231] on li "[PERSON_NAME]" at bounding box center [749, 233] width 173 height 17
type input "[PERSON_NAME]"
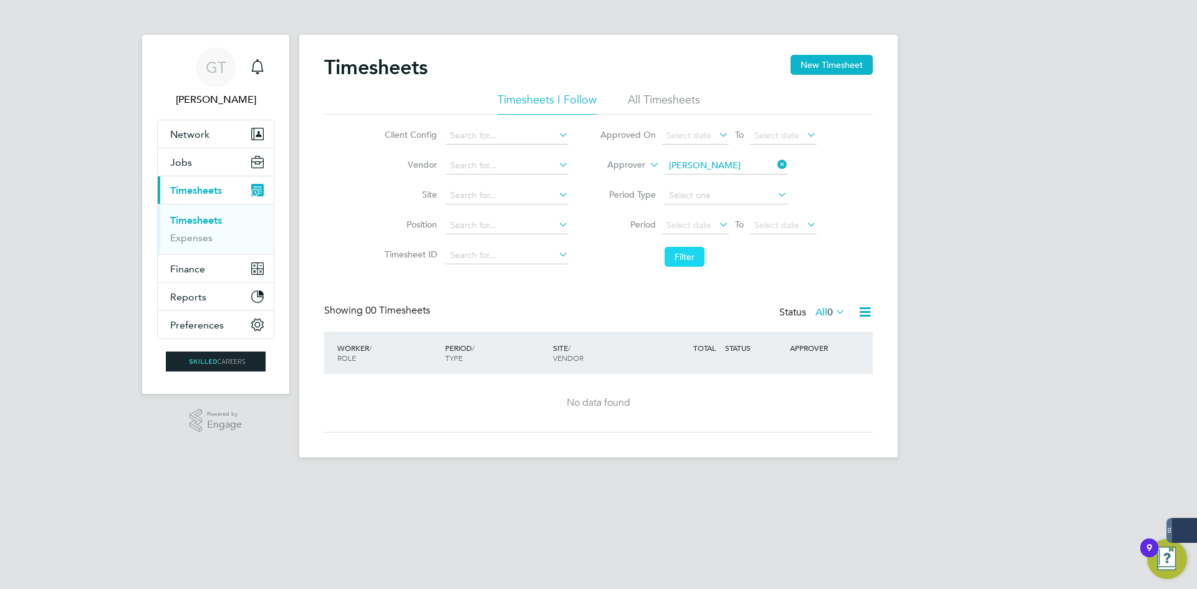
click at [696, 259] on button "Filter" at bounding box center [684, 257] width 40 height 20
click at [739, 160] on input at bounding box center [725, 165] width 123 height 17
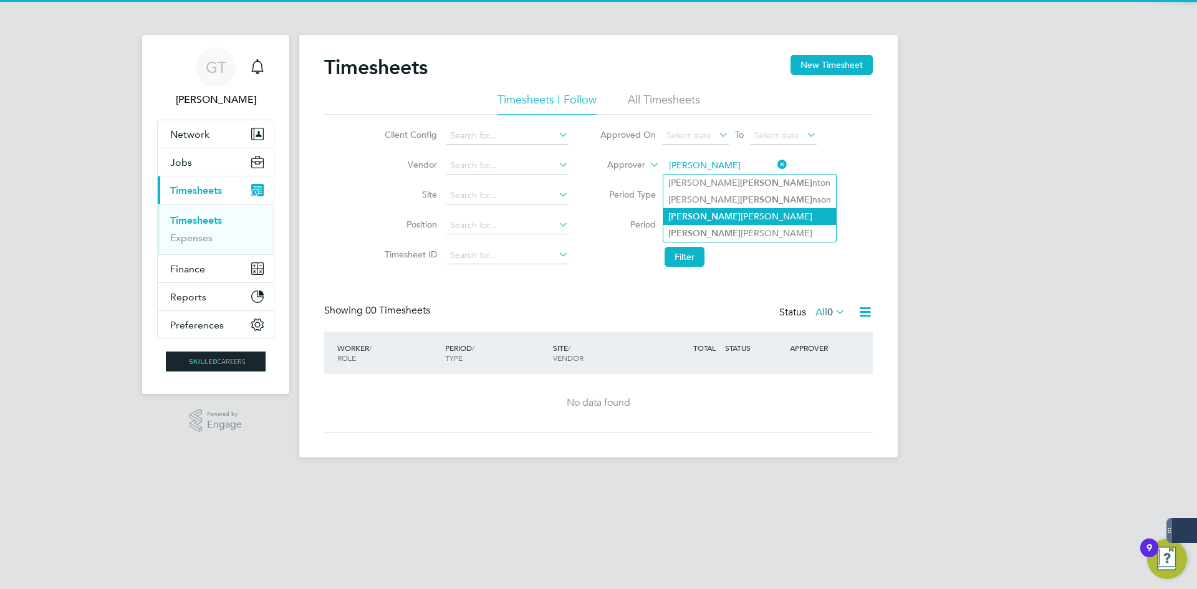
click at [716, 211] on li "[PERSON_NAME]" at bounding box center [749, 216] width 173 height 17
type input "[PERSON_NAME]"
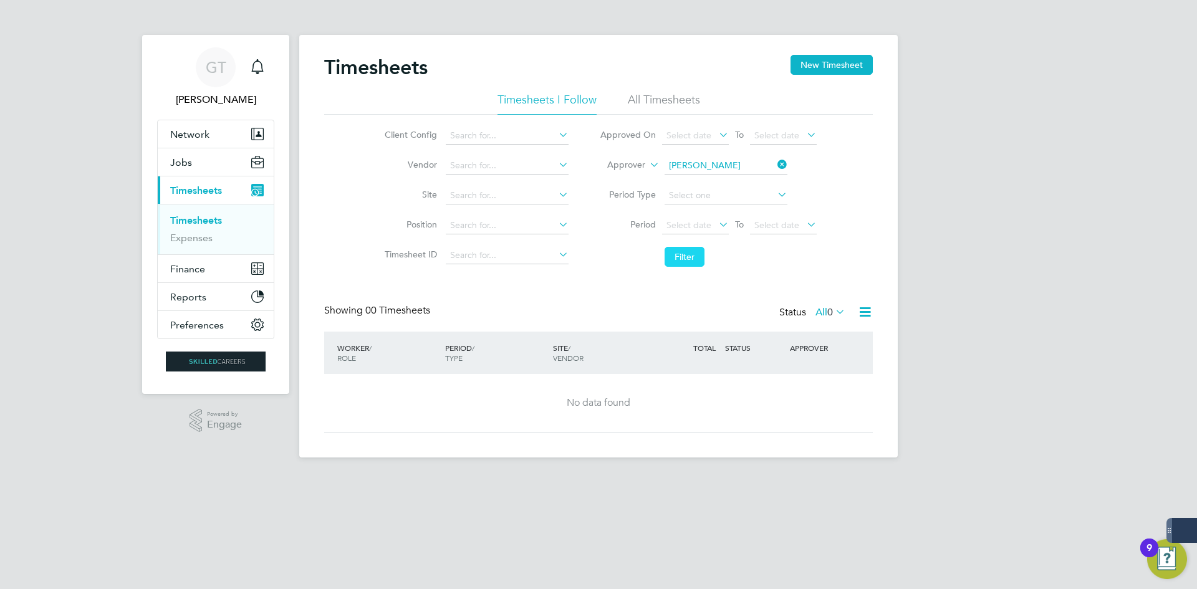
click at [683, 261] on button "Filter" at bounding box center [684, 257] width 40 height 20
click at [641, 104] on li "All Timesheets" at bounding box center [664, 103] width 72 height 22
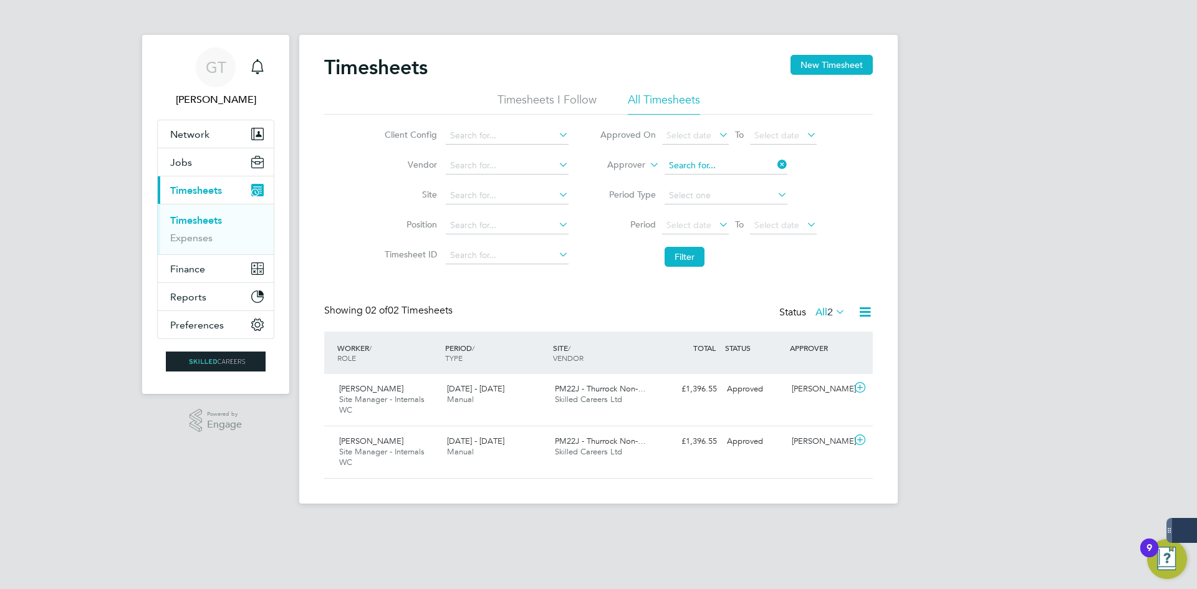
click at [773, 167] on input at bounding box center [725, 165] width 123 height 17
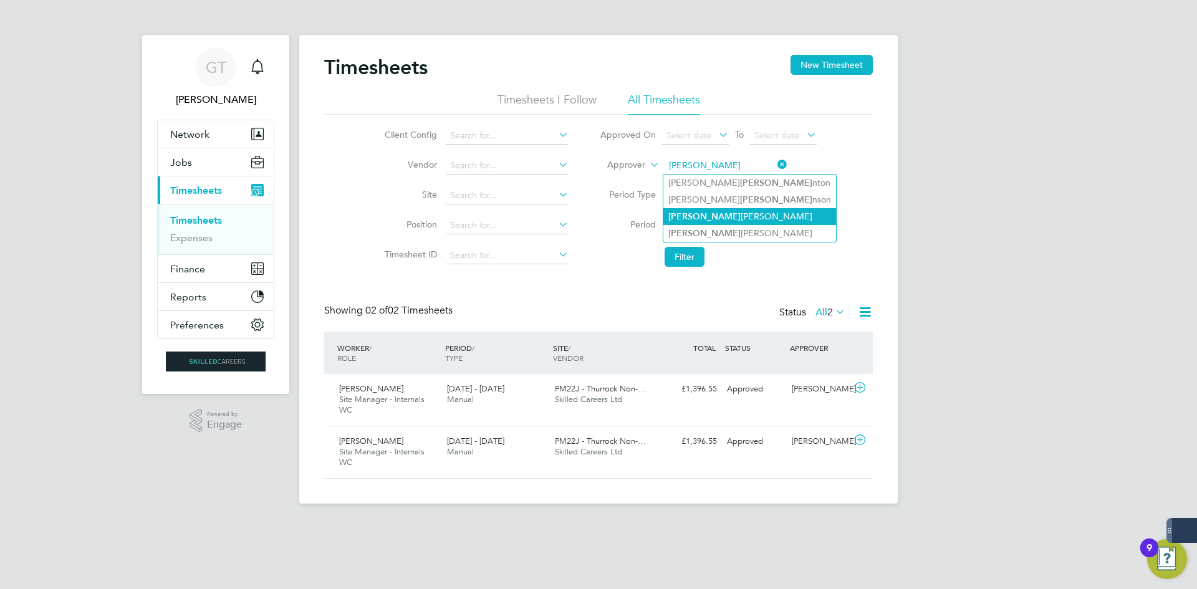
click at [721, 215] on li "[PERSON_NAME]" at bounding box center [749, 216] width 173 height 17
type input "[PERSON_NAME]"
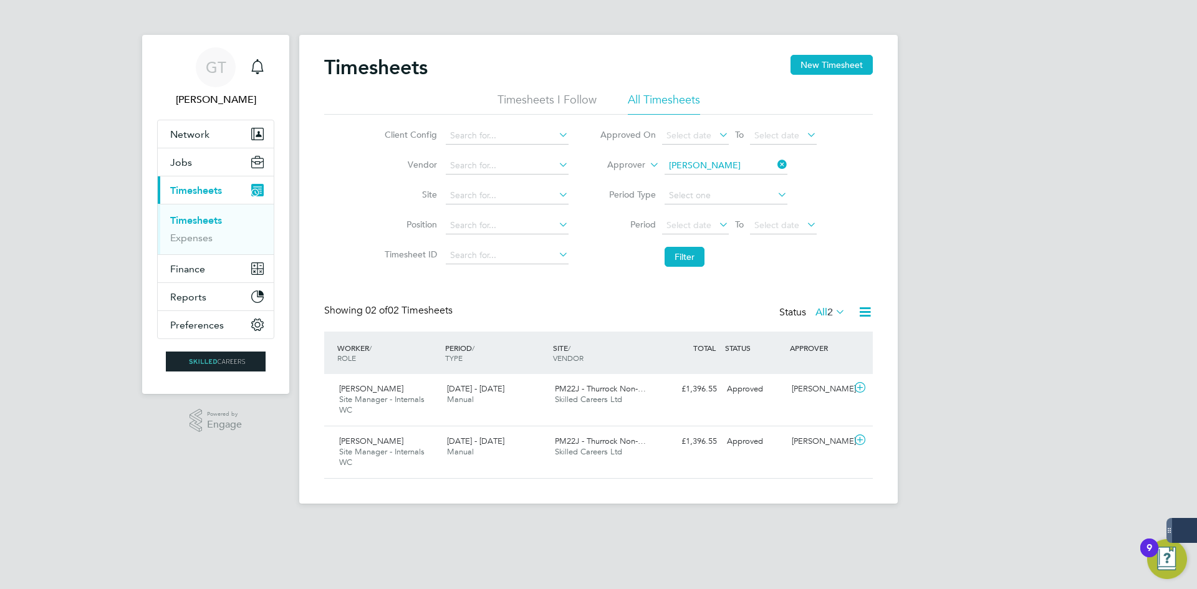
click at [687, 277] on div "Timesheets New Timesheet Timesheets I Follow All Timesheets Client Config Vendo…" at bounding box center [598, 267] width 548 height 424
click at [688, 261] on button "Filter" at bounding box center [684, 257] width 40 height 20
click at [775, 161] on icon at bounding box center [775, 164] width 0 height 17
click at [730, 160] on input at bounding box center [725, 165] width 123 height 17
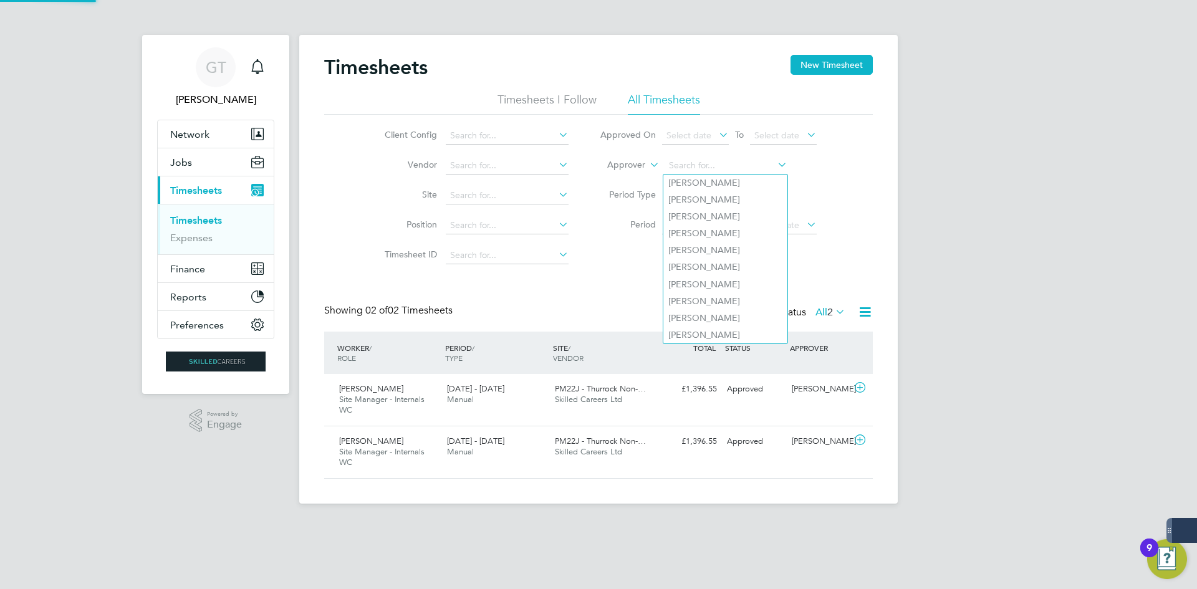
click at [508, 283] on div "Timesheets New Timesheet Timesheets I Follow All Timesheets Client Config Vendo…" at bounding box center [598, 267] width 548 height 424
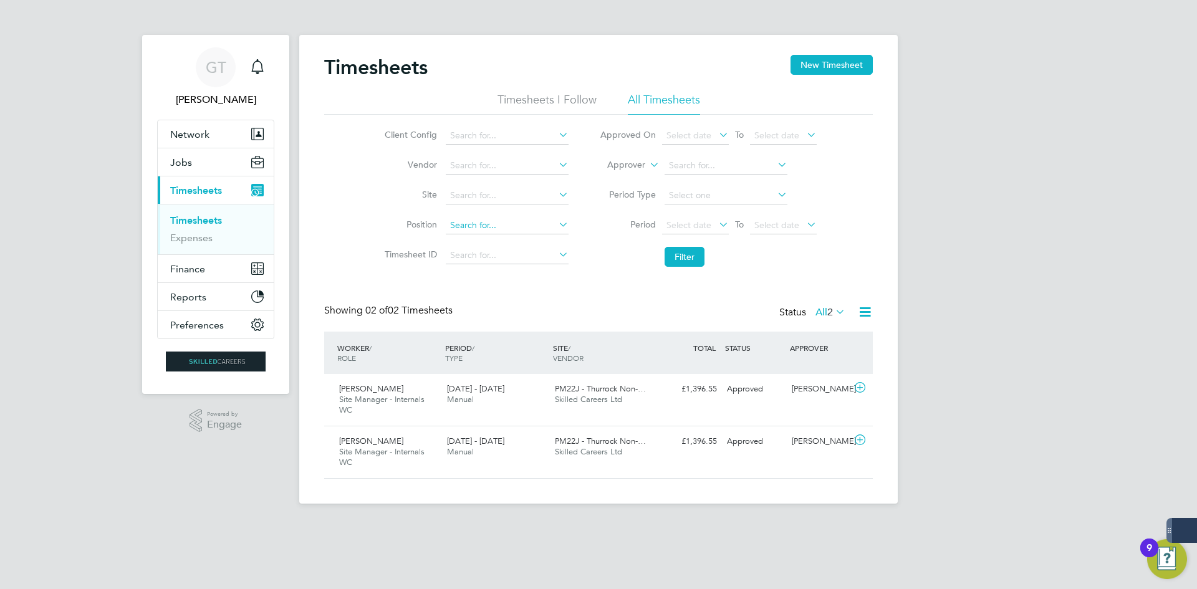
click at [491, 224] on input at bounding box center [507, 225] width 123 height 17
click at [497, 196] on input at bounding box center [507, 195] width 123 height 17
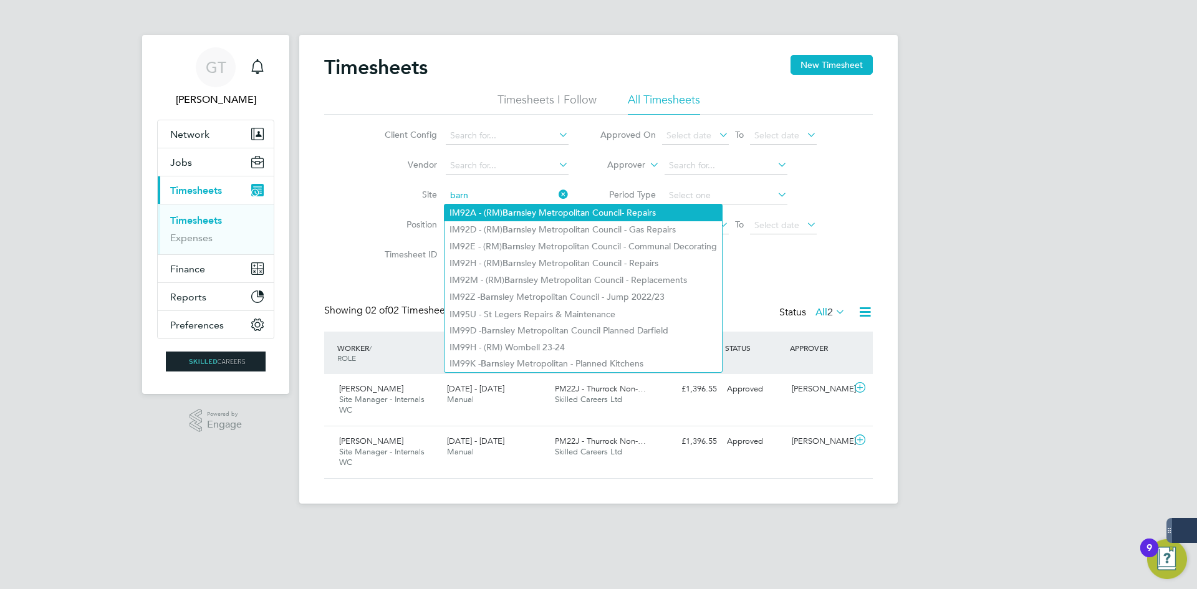
click at [543, 212] on li "IM92A - (RM) Barn sley Metropolitan Council- Repairs" at bounding box center [582, 212] width 277 height 17
type input "IM92A - (RM) Barnsley Metropolitan Council- Repairs"
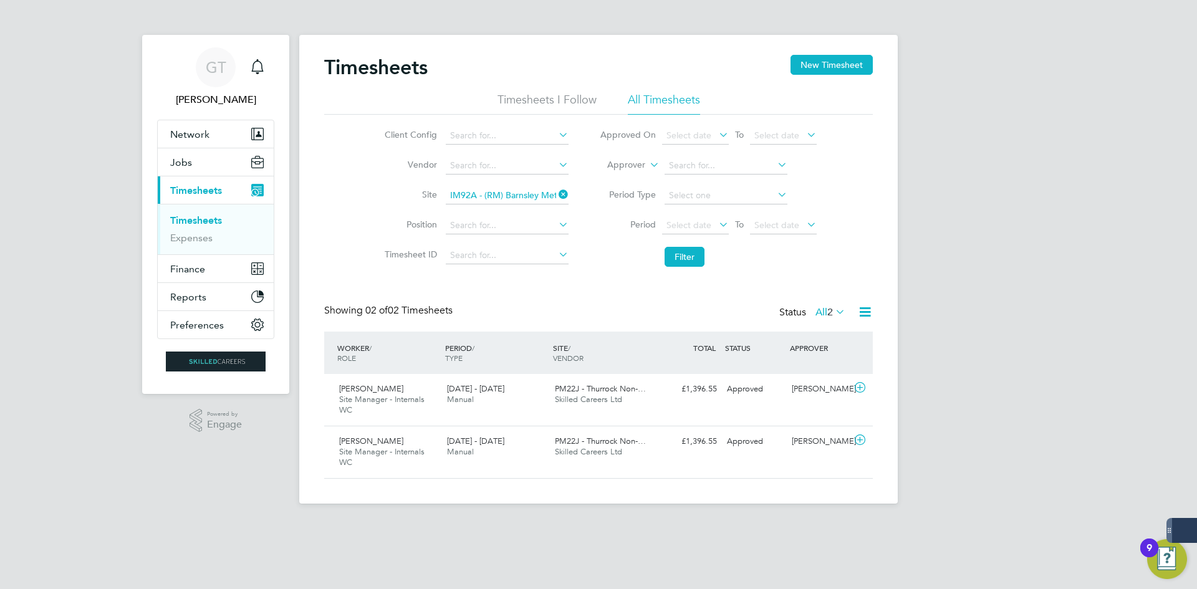
click at [710, 259] on li "Filter" at bounding box center [708, 257] width 248 height 32
click at [699, 257] on button "Filter" at bounding box center [684, 257] width 40 height 20
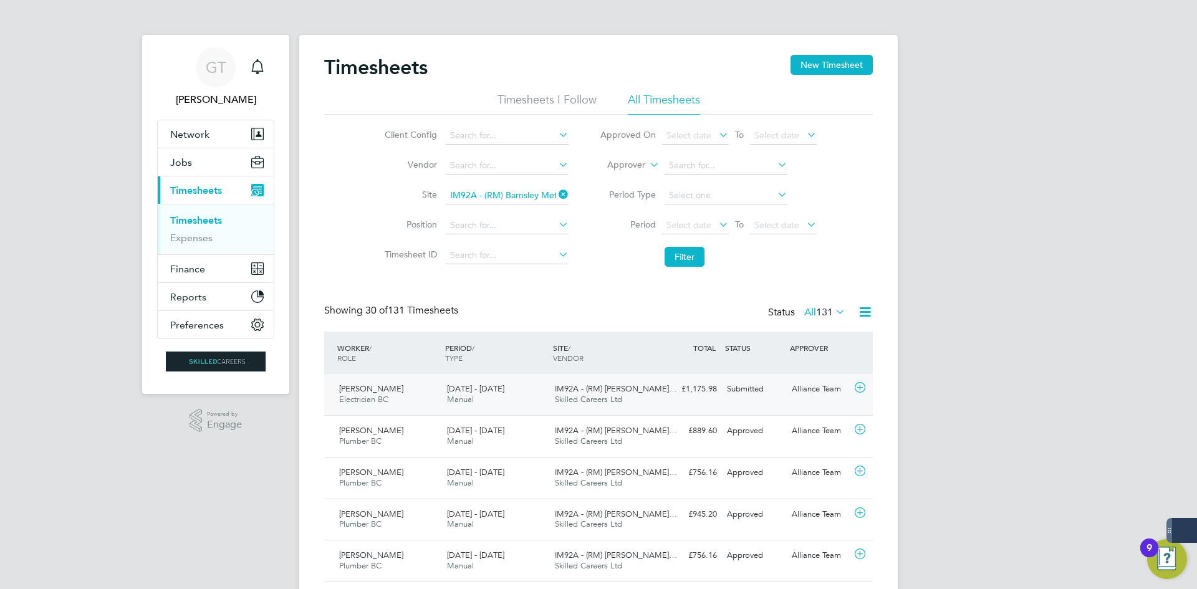
click at [663, 408] on div "[PERSON_NAME] Electrician BC [DATE] - [DATE] [DATE] - [DATE] Manual IM92A - (RM…" at bounding box center [598, 394] width 548 height 41
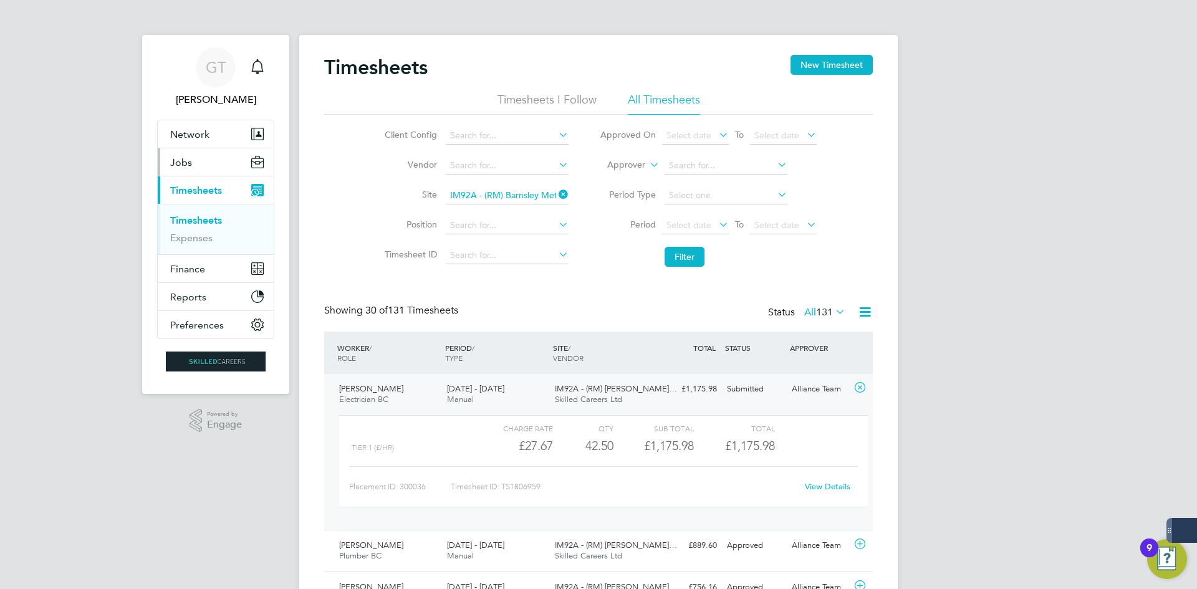
click at [200, 151] on button "Jobs" at bounding box center [216, 161] width 116 height 27
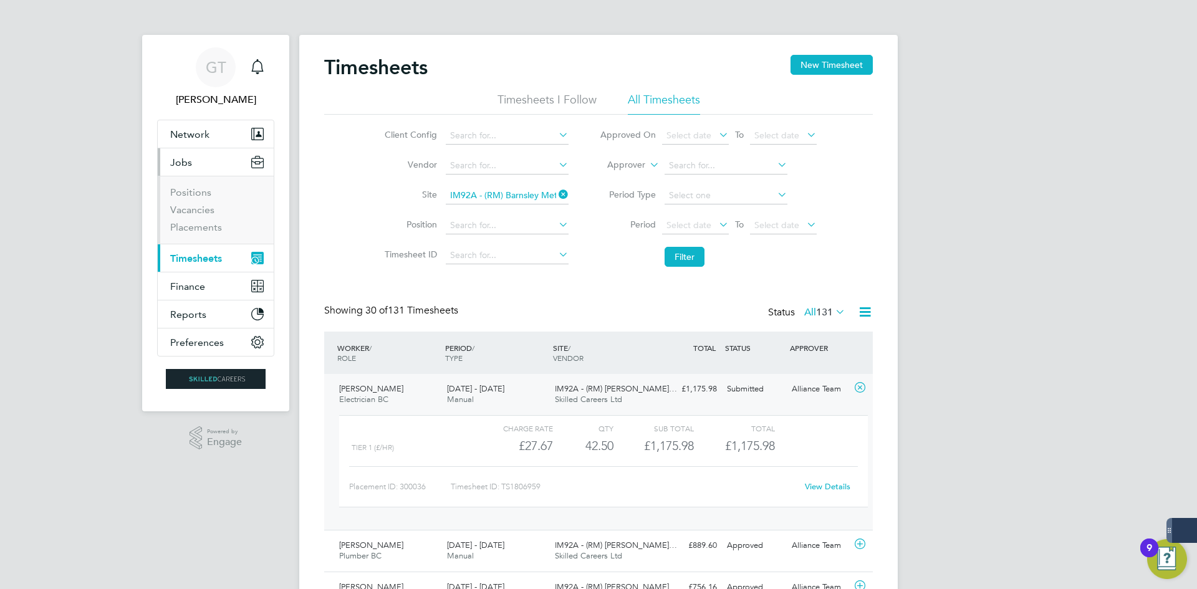
click at [206, 161] on button "Jobs" at bounding box center [216, 161] width 116 height 27
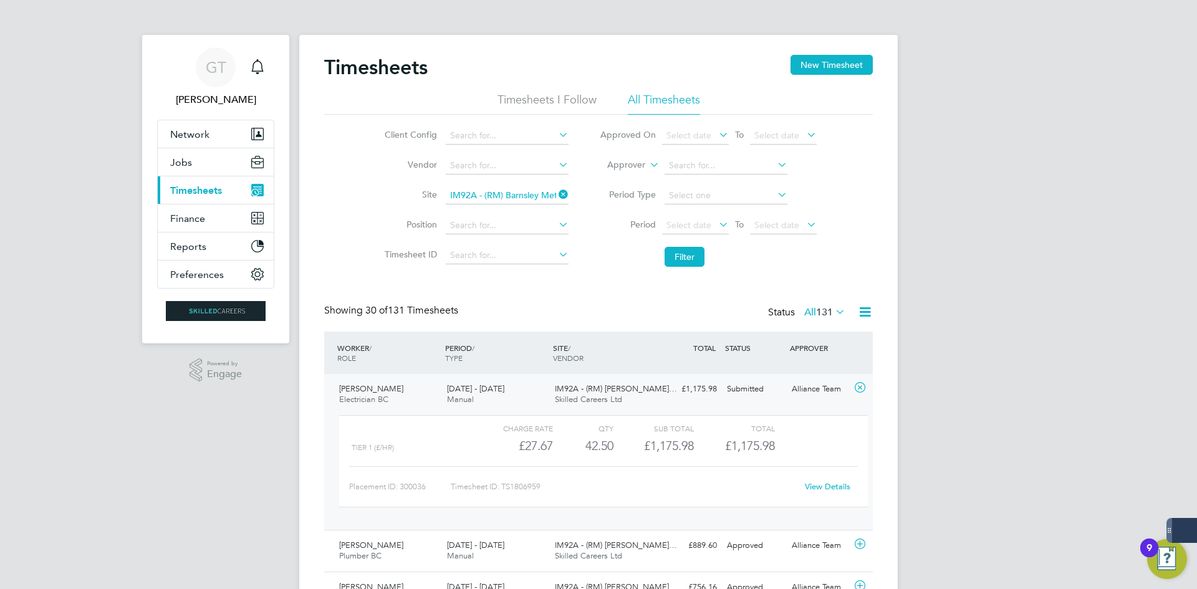
click at [220, 193] on span "Timesheets" at bounding box center [196, 190] width 52 height 12
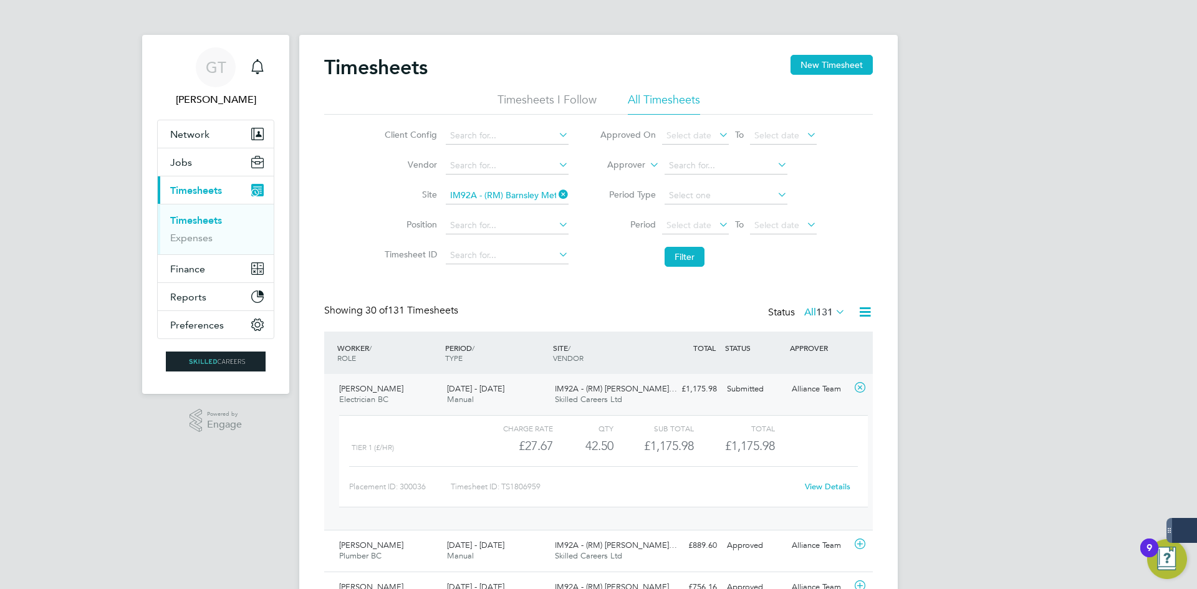
click at [679, 93] on li "All Timesheets" at bounding box center [664, 103] width 72 height 22
click at [575, 95] on li "Timesheets I Follow" at bounding box center [546, 103] width 99 height 22
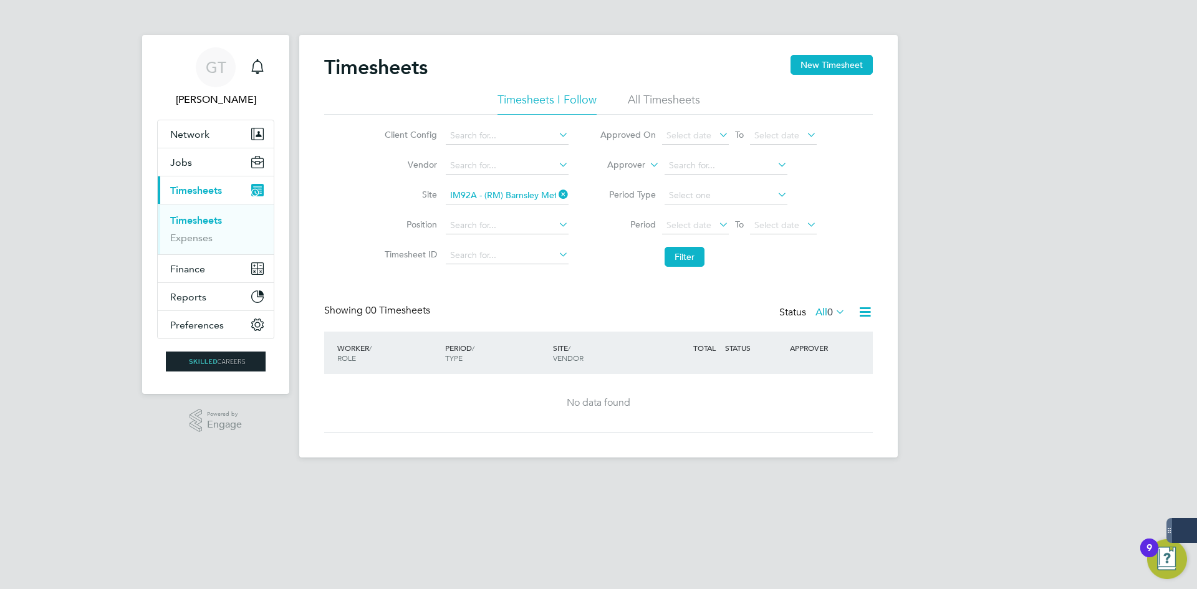
click at [656, 112] on li "All Timesheets" at bounding box center [664, 103] width 72 height 22
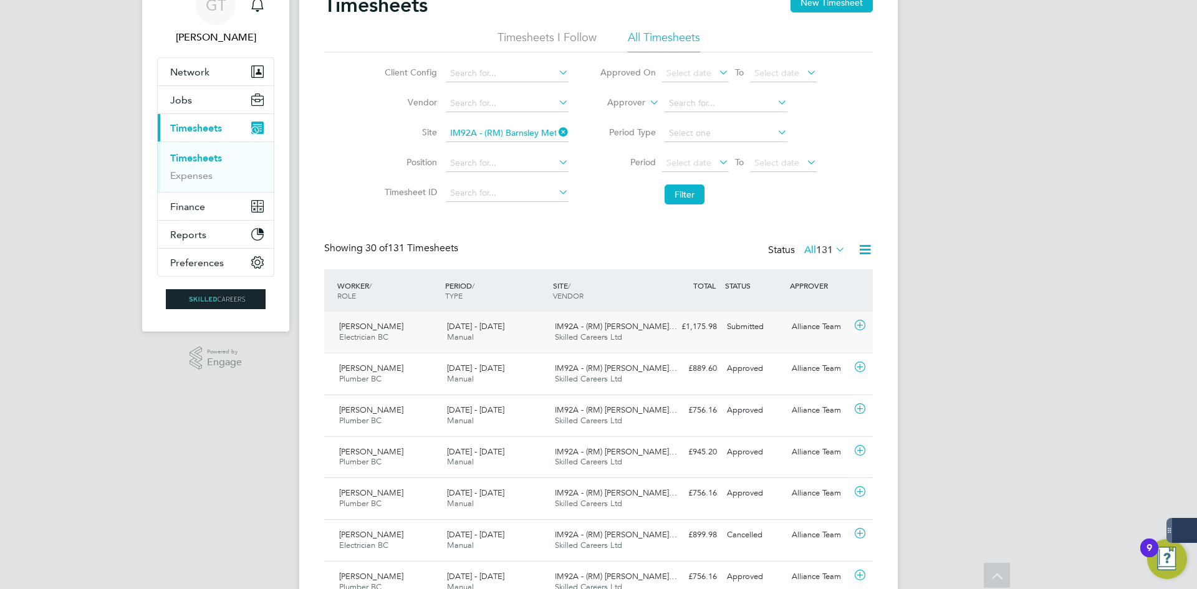
click at [797, 328] on div "Alliance Team" at bounding box center [819, 327] width 65 height 21
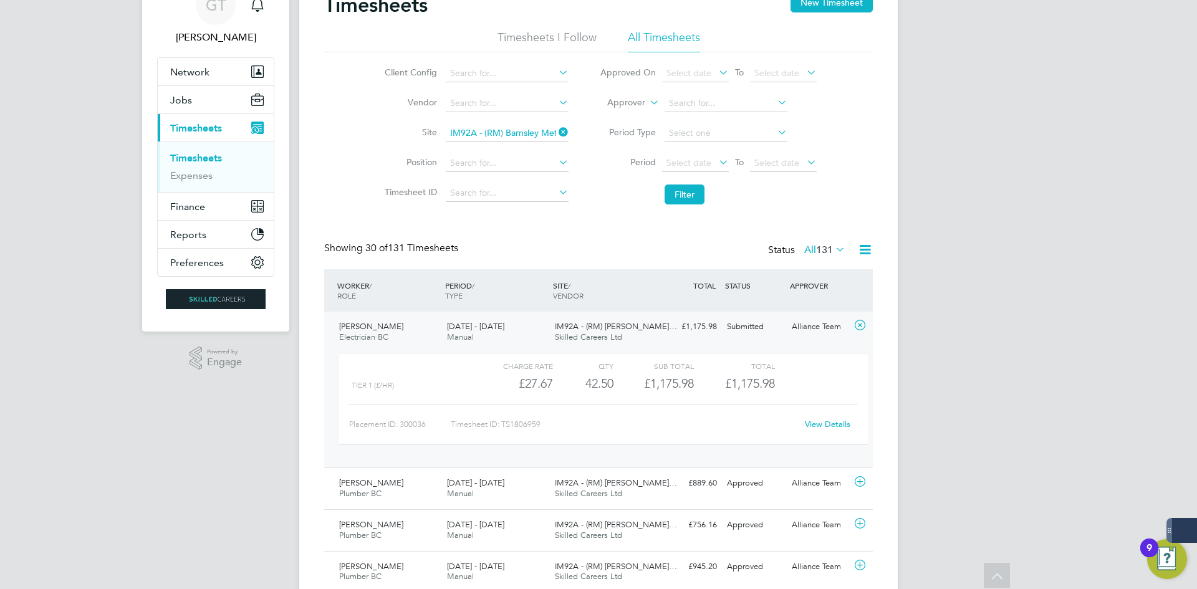
click at [796, 323] on div "Alliance Team" at bounding box center [819, 327] width 65 height 21
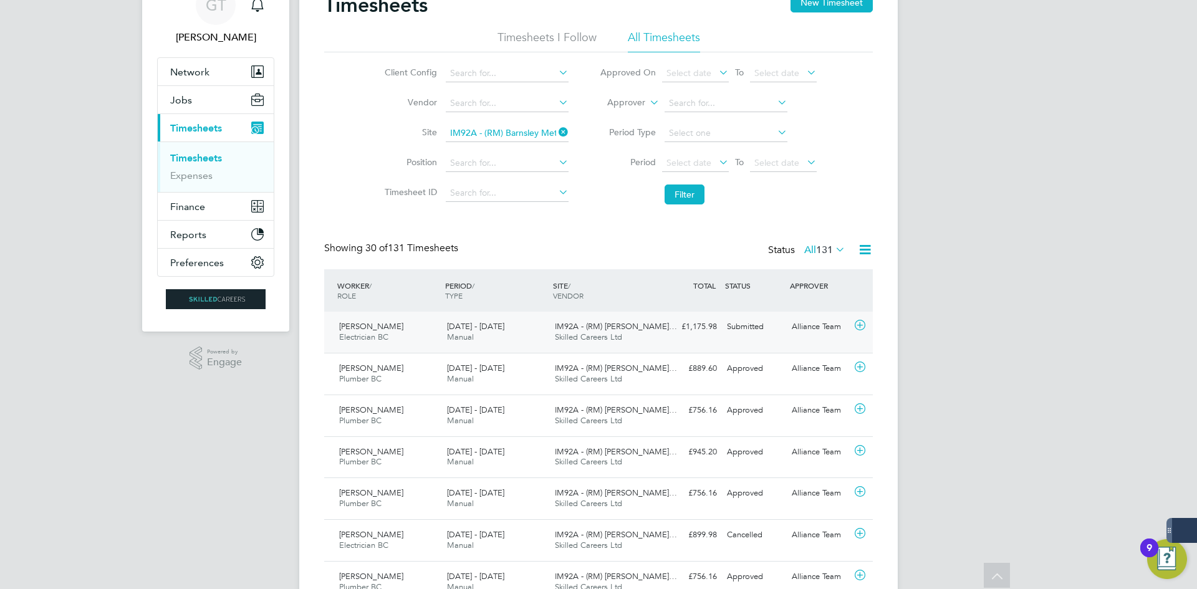
click at [803, 325] on div "Alliance Team" at bounding box center [819, 327] width 65 height 21
